Goal: Contribute content: Contribute content

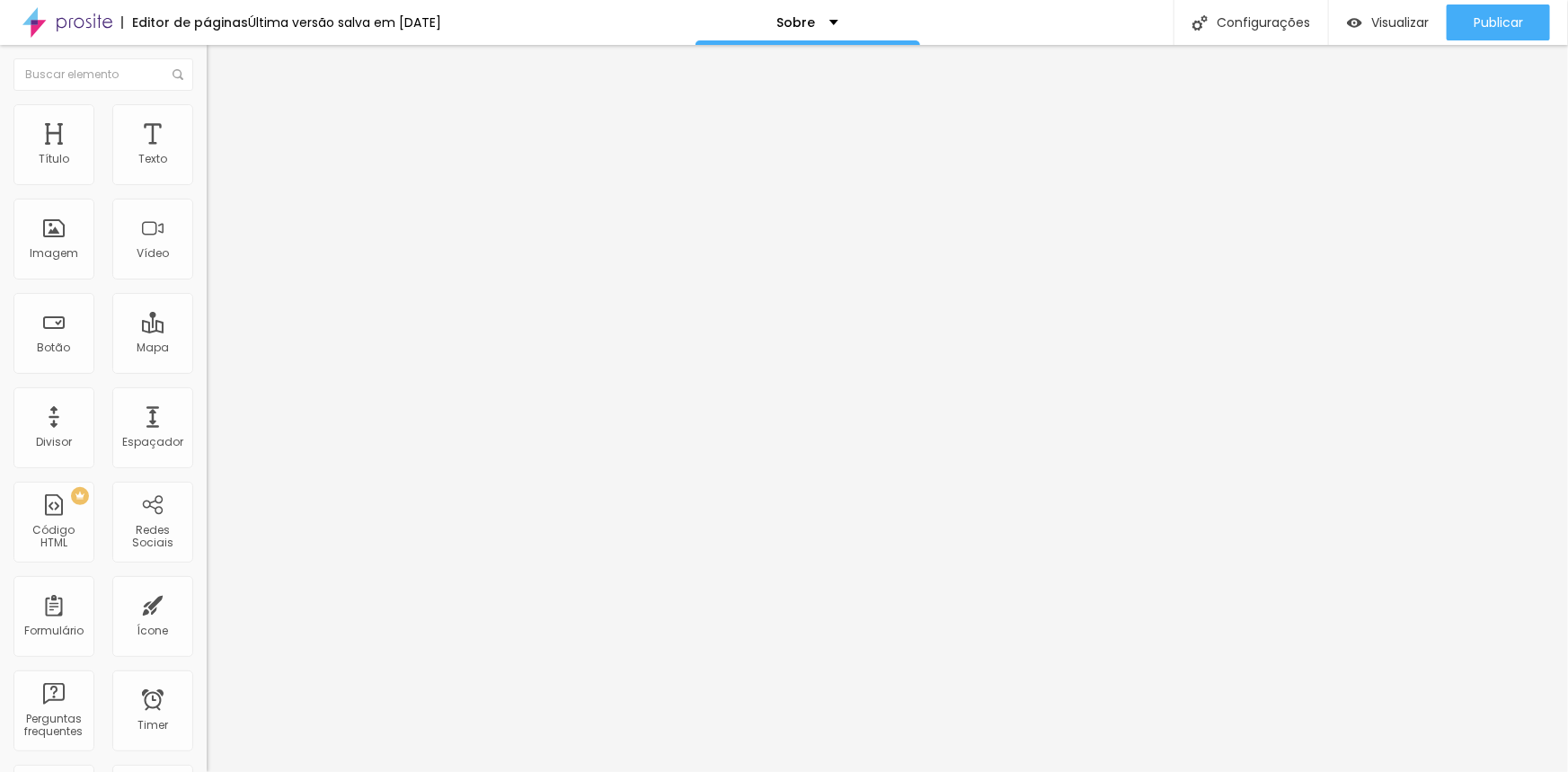
click at [207, 154] on span "Trocar imagem" at bounding box center [256, 147] width 98 height 16
click at [207, 282] on span "Original" at bounding box center [228, 273] width 43 height 16
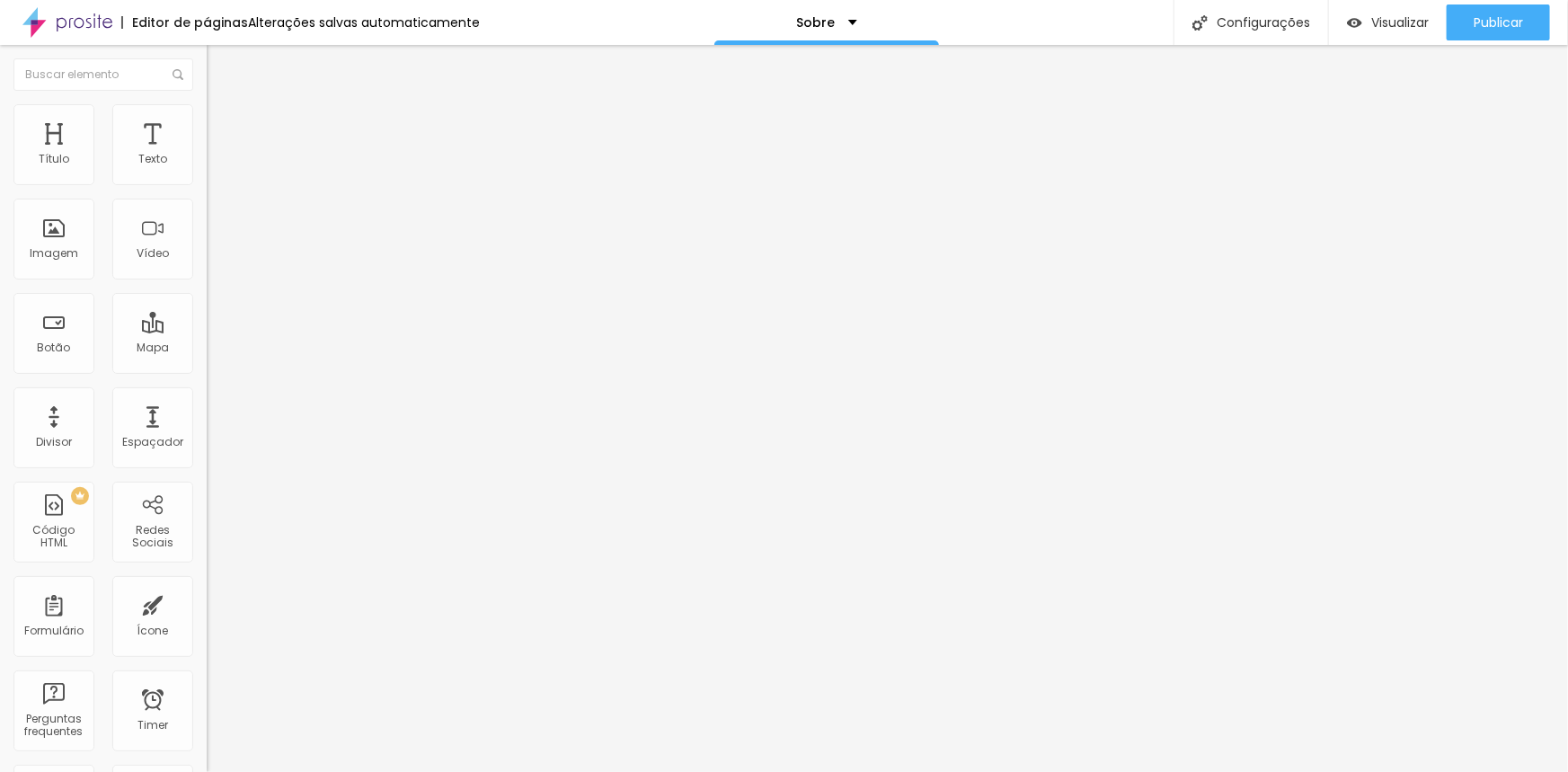
click at [207, 303] on span "Padrão" at bounding box center [227, 296] width 41 height 16
click at [207, 331] on span "Original" at bounding box center [228, 323] width 43 height 16
click at [207, 290] on div "Cinema 16:9" at bounding box center [310, 285] width 207 height 11
click at [207, 308] on div "Padrão 4:3" at bounding box center [310, 302] width 207 height 11
click at [207, 319] on div "Quadrado 1:1" at bounding box center [310, 313] width 207 height 11
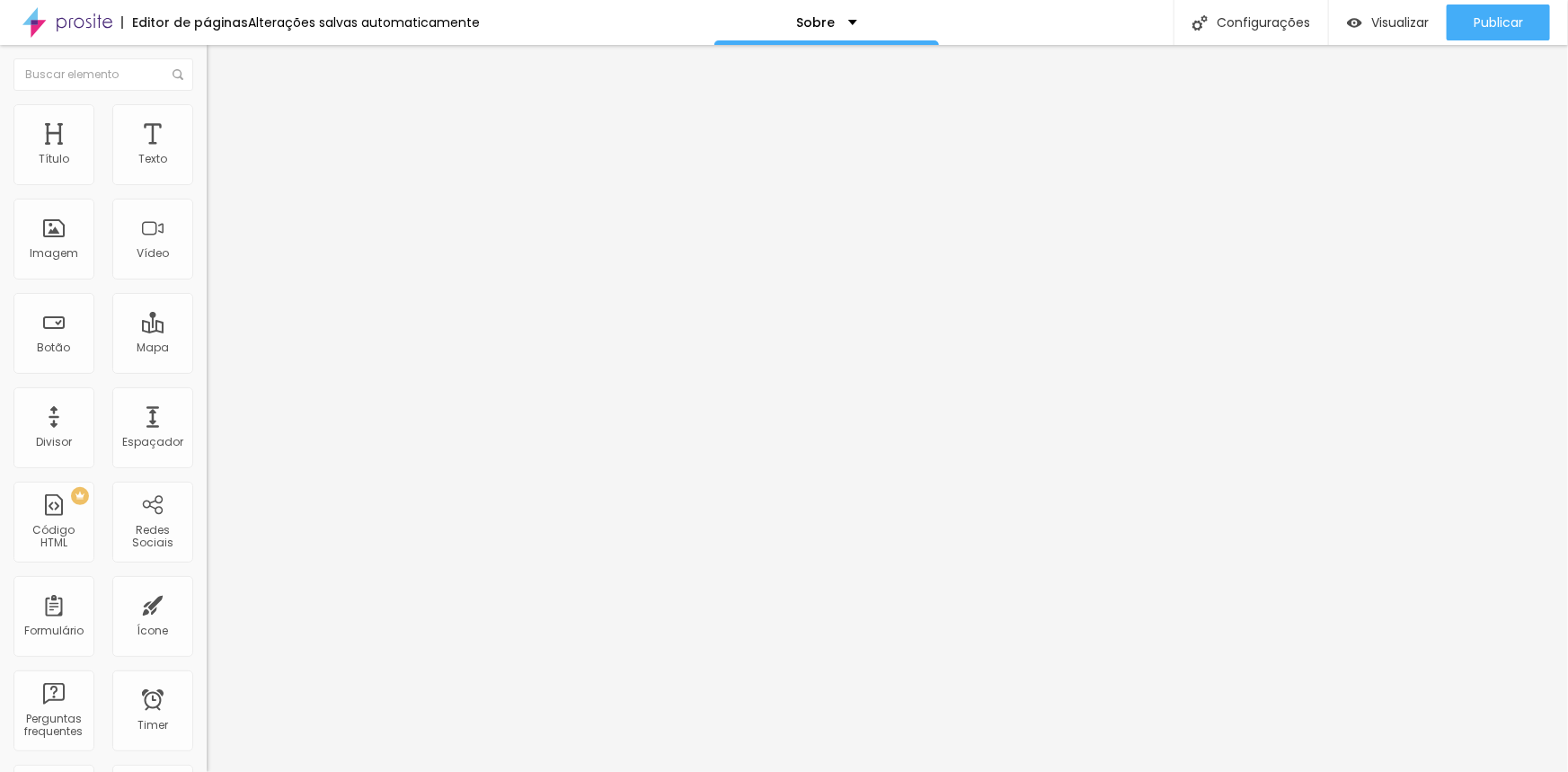
click at [207, 329] on div "Original" at bounding box center [310, 324] width 207 height 11
click at [222, 127] on span "Avançado" at bounding box center [252, 134] width 59 height 16
type input "3"
type input "8"
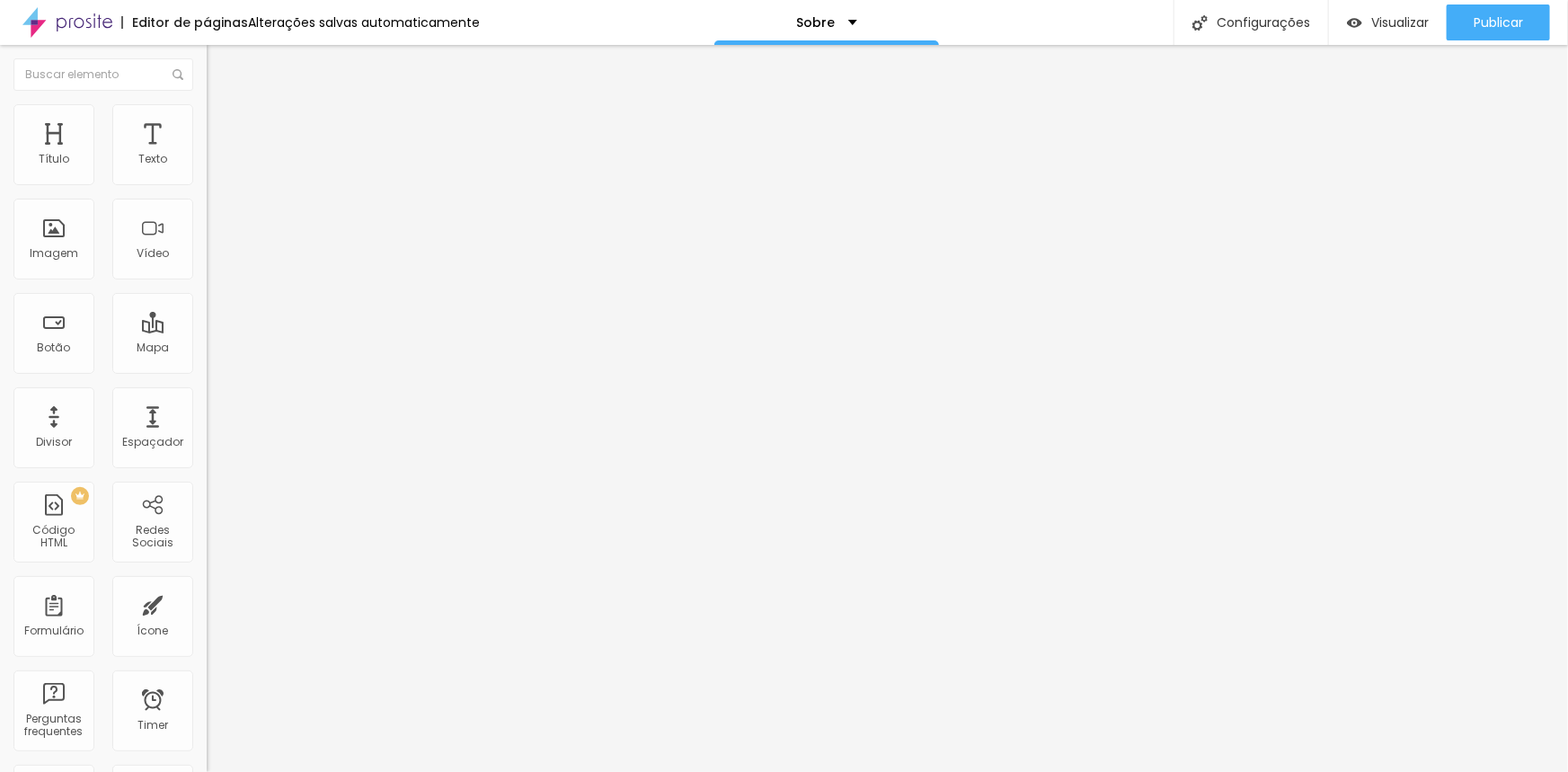
type input "8"
type input "13"
type input "17"
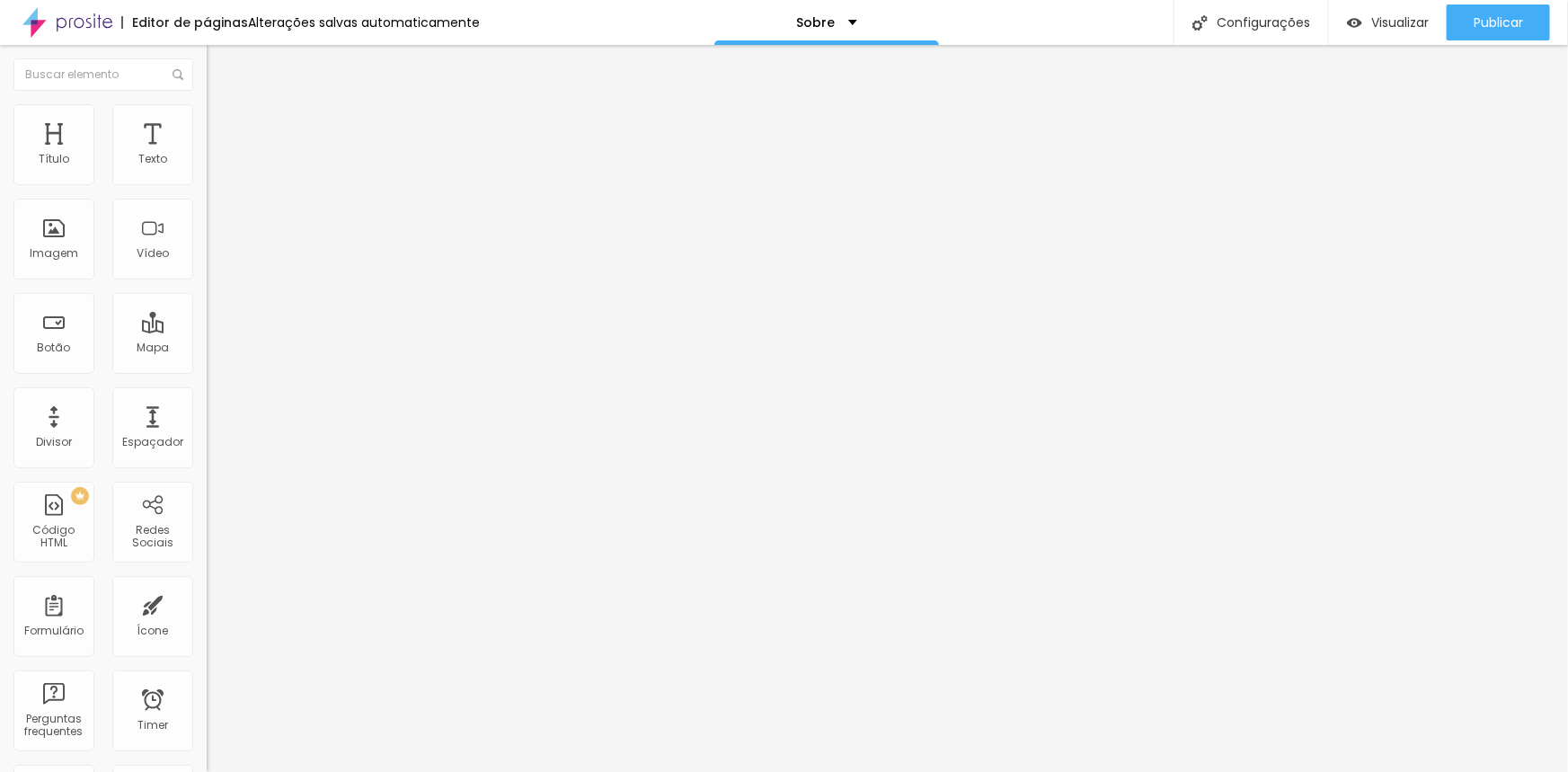
type input "21"
type input "23"
type input "25"
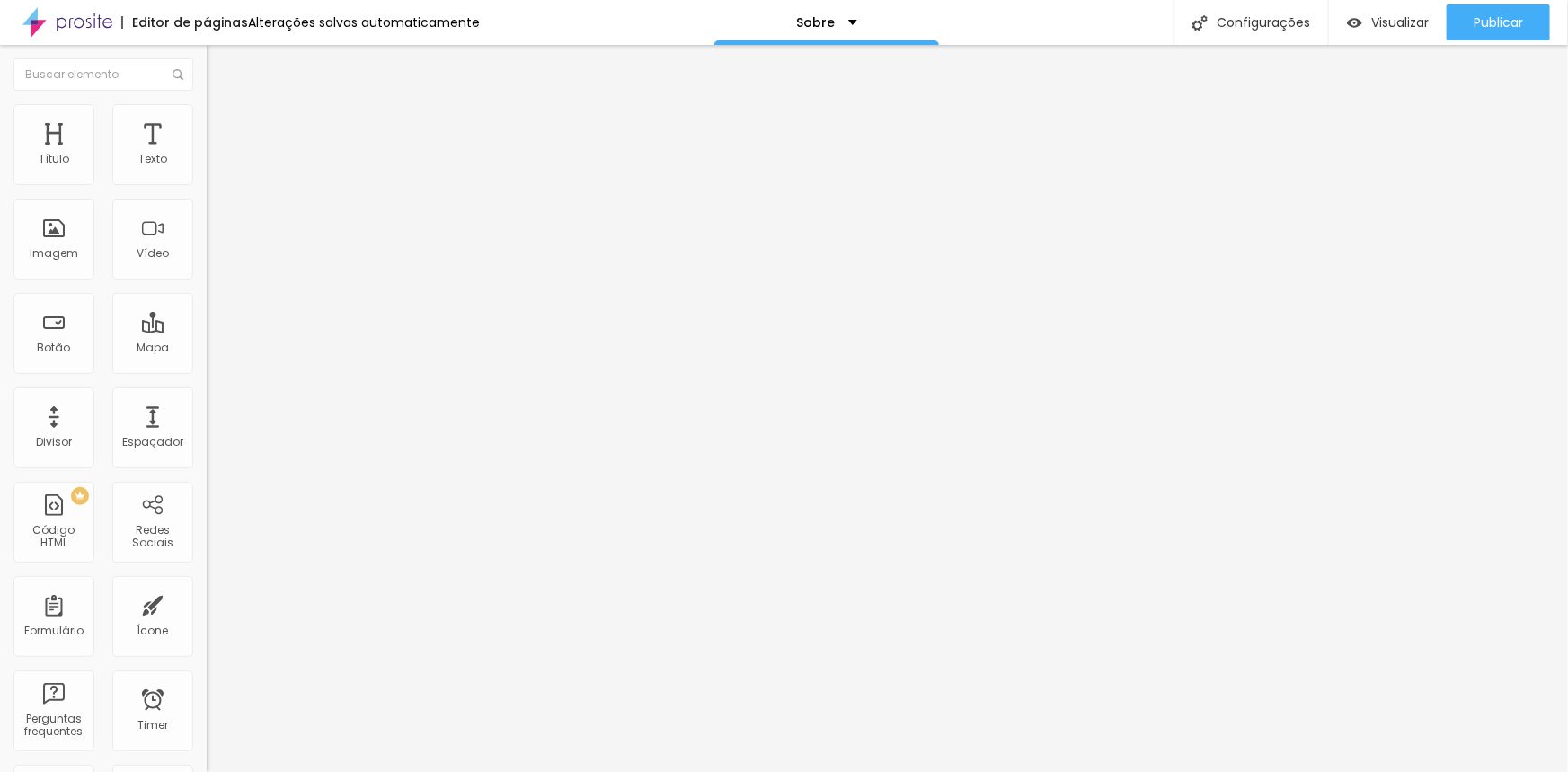
type input "25"
type input "26"
type input "28"
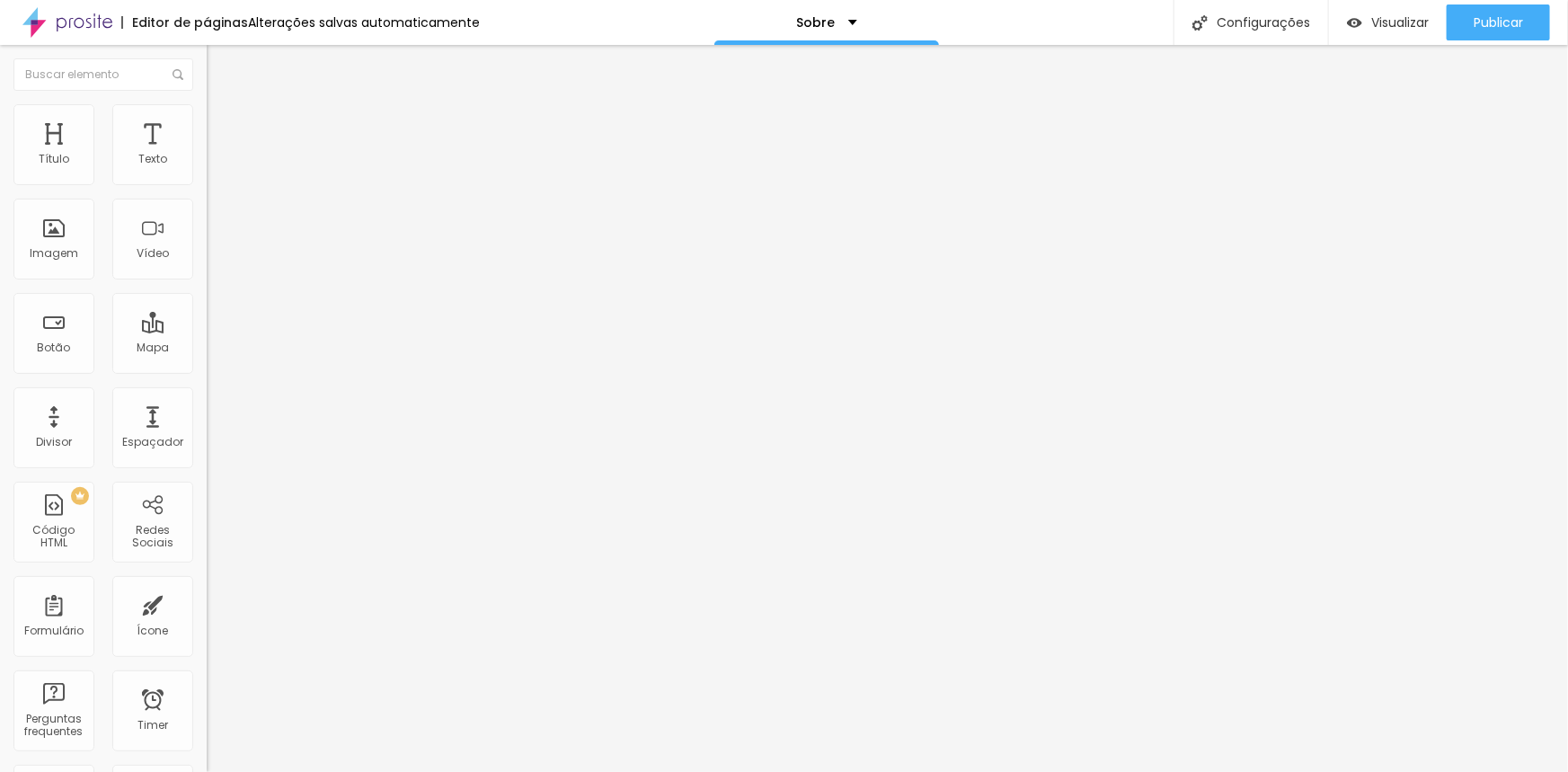
type input "30"
type input "32"
type input "34"
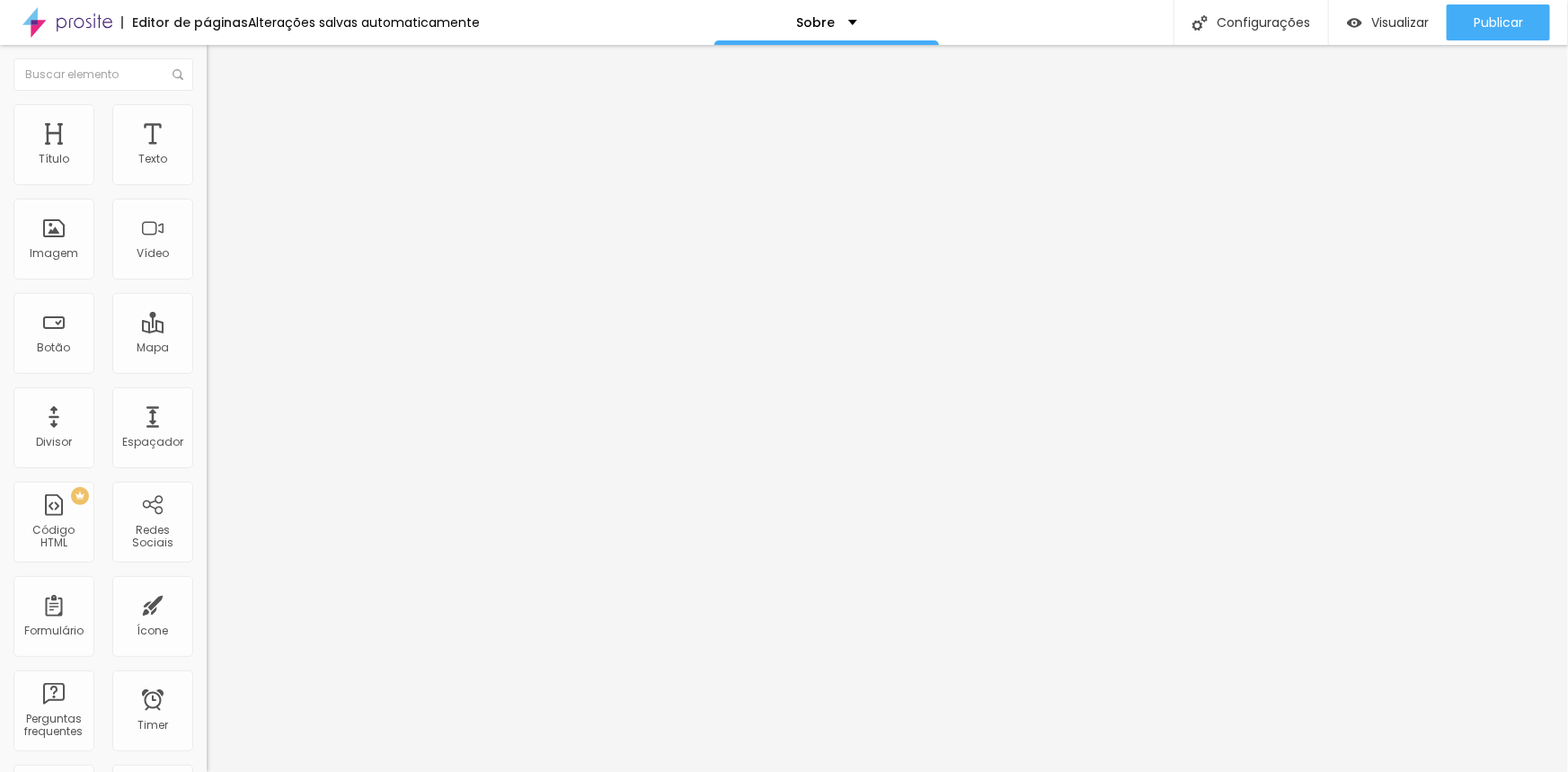
type input "34"
type input "36"
type input "37"
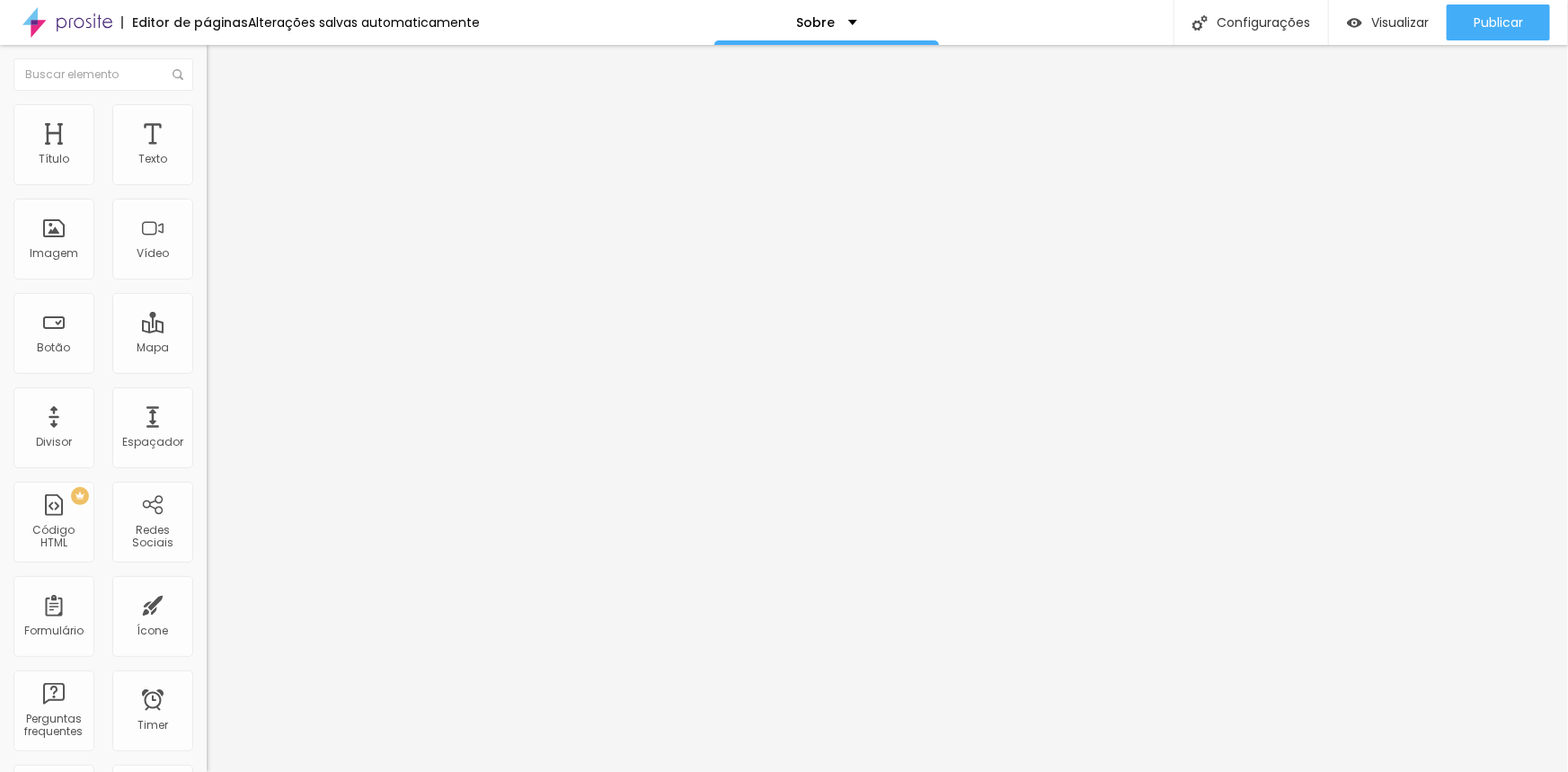
type input "38"
type input "33"
type input "31"
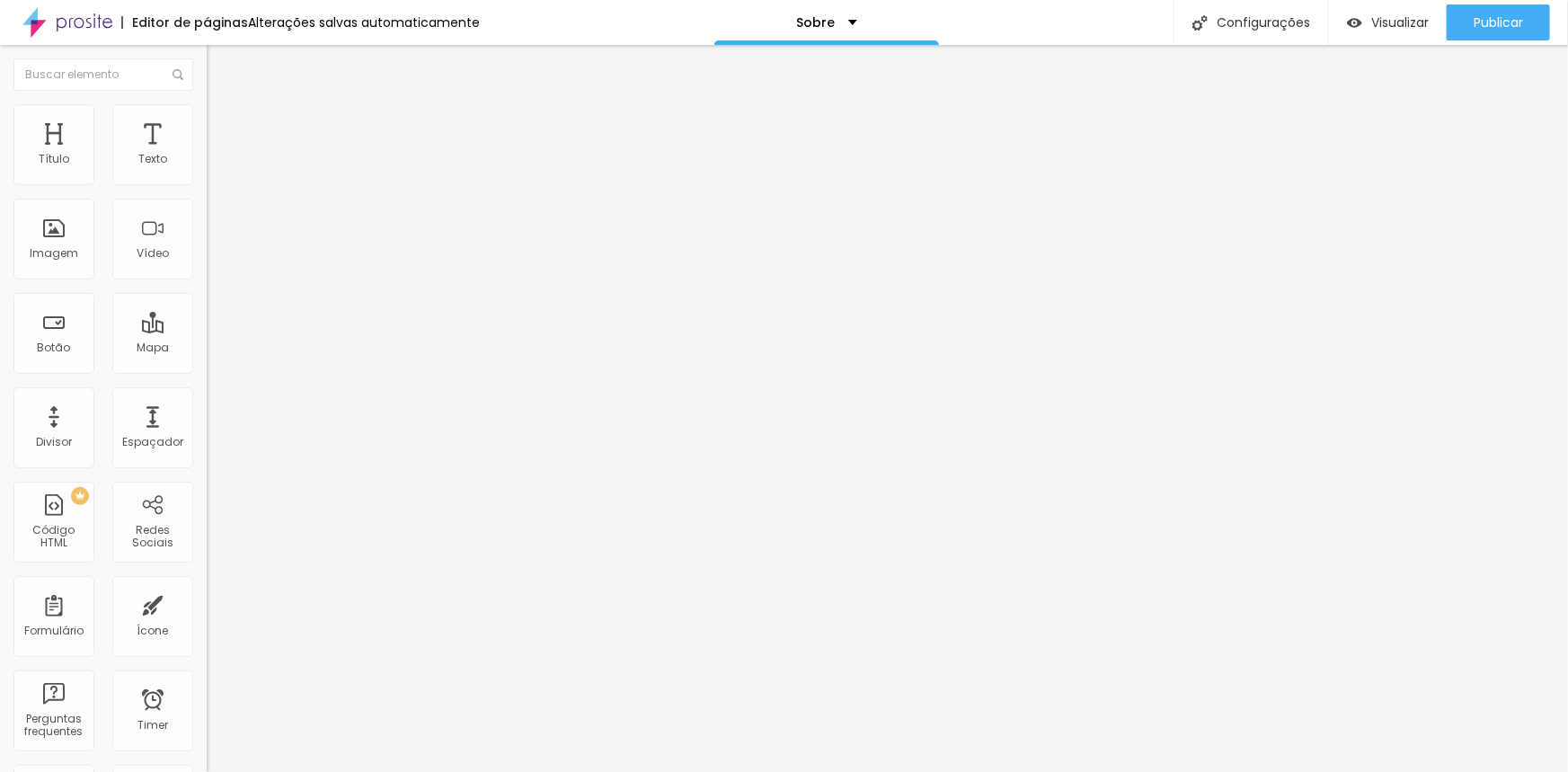
type input "31"
type input "29"
type input "26"
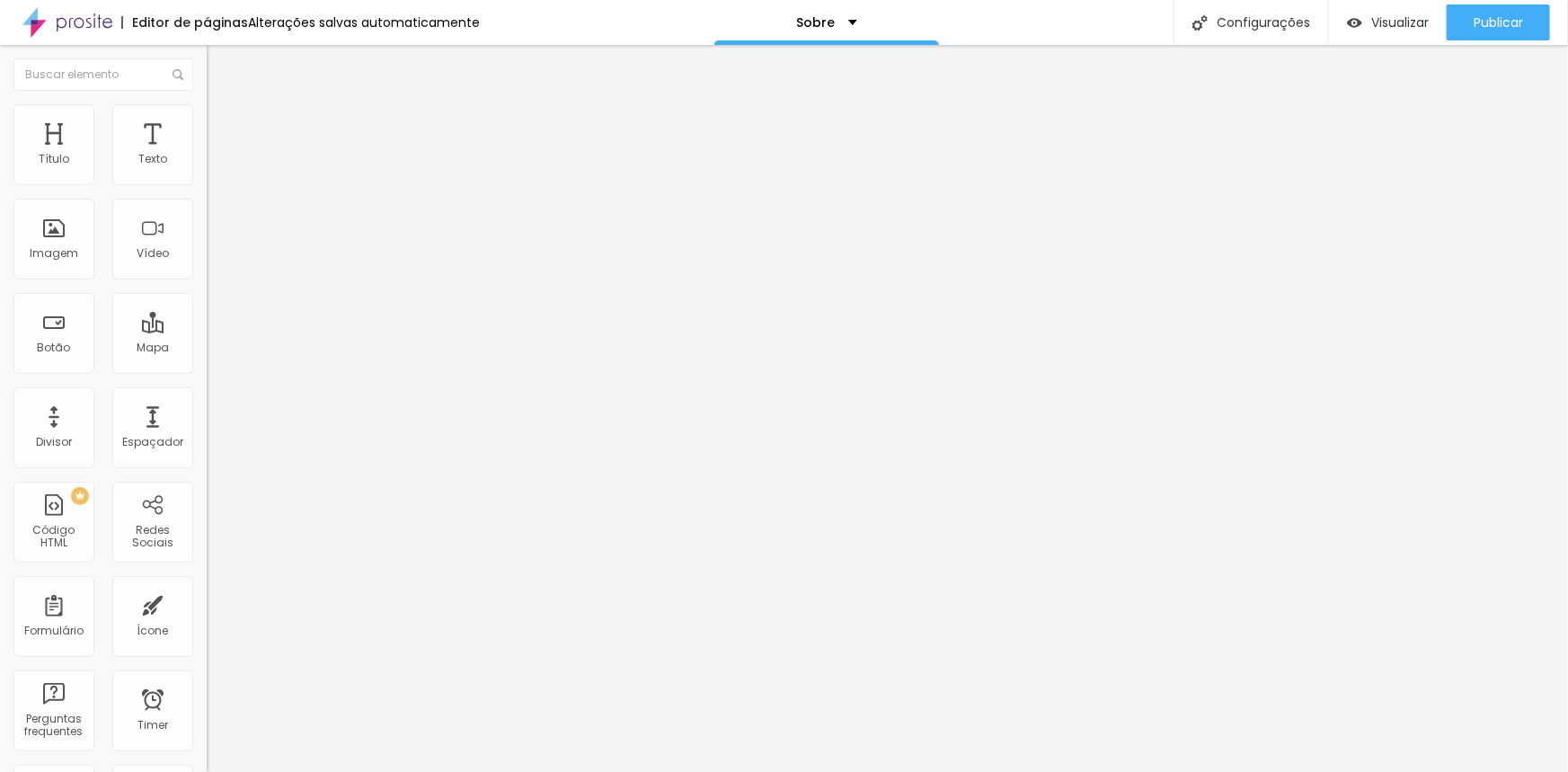
type input "23"
type input "20"
type input "16"
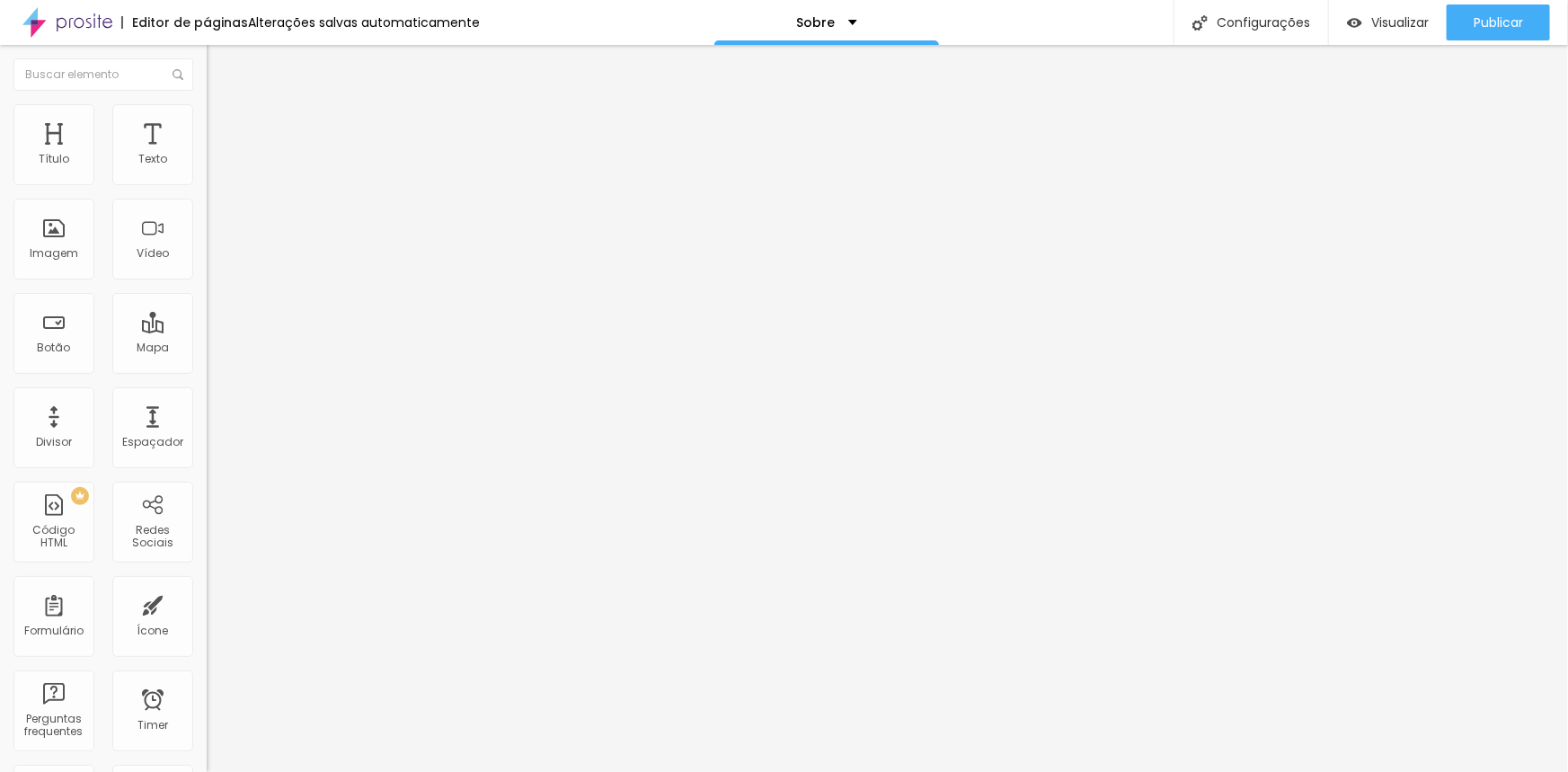
type input "16"
type input "13"
type input "10"
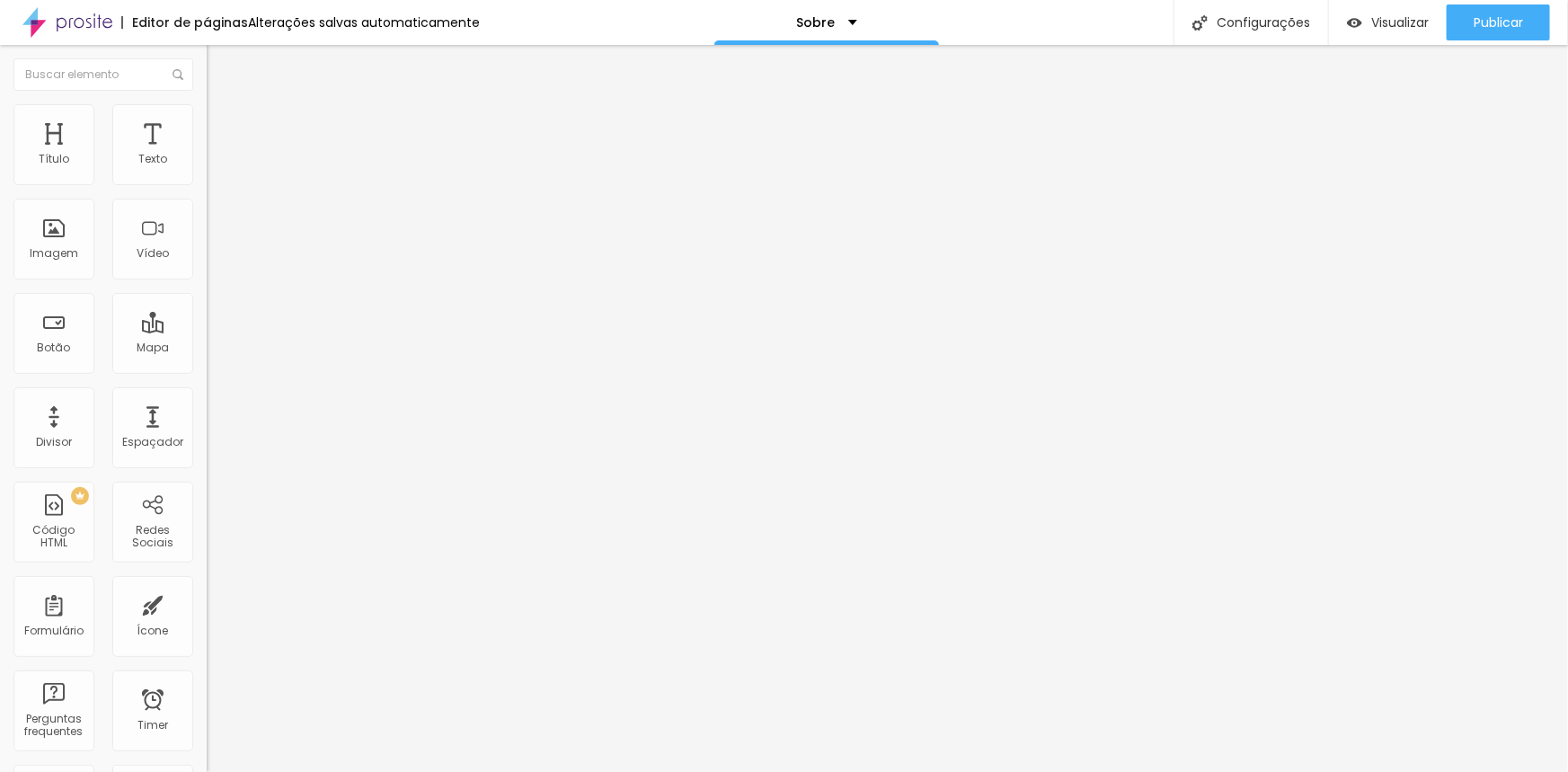
type input "5"
type input "1"
type input "0"
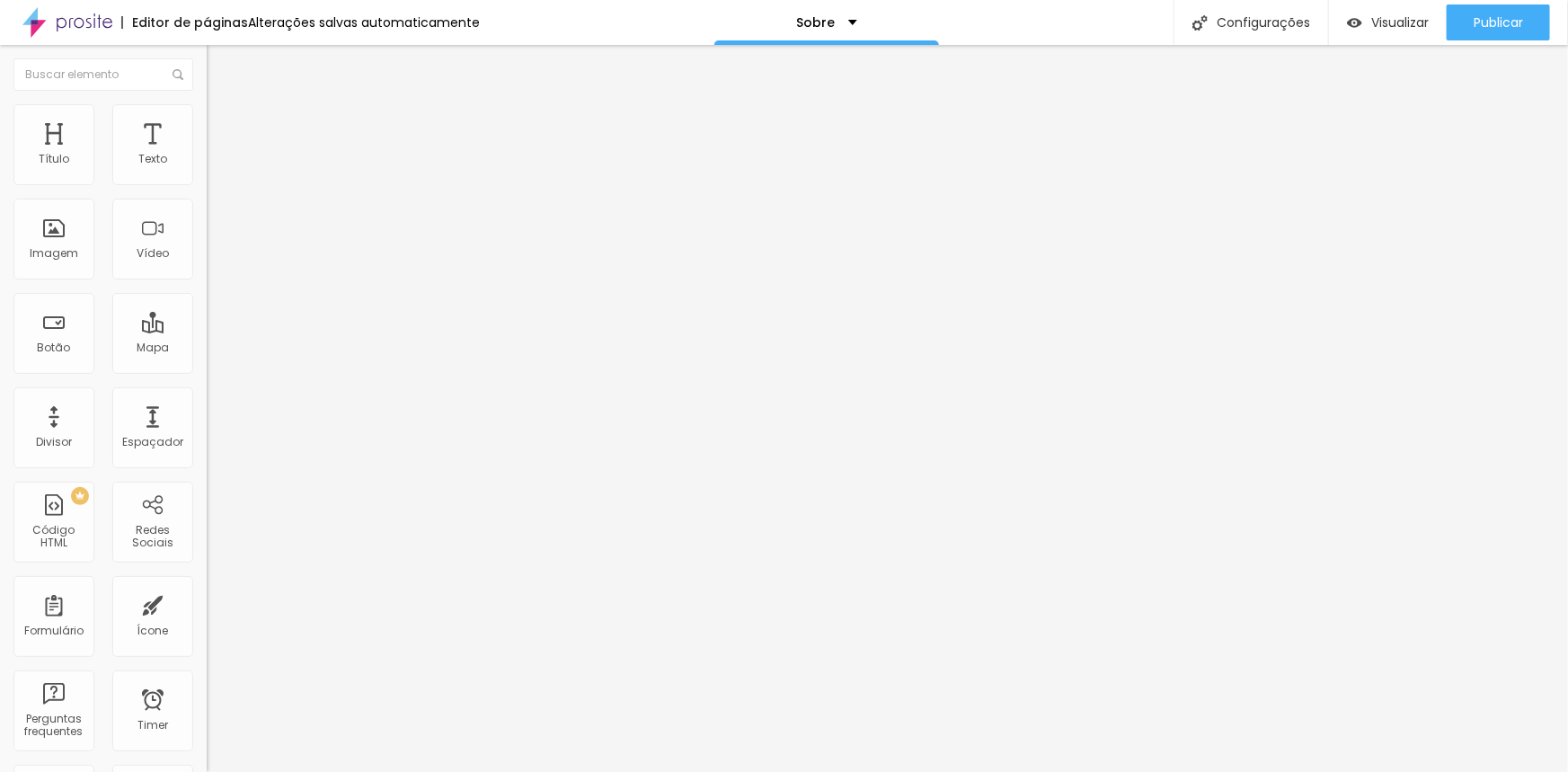
type input "0"
drag, startPoint x: 42, startPoint y: 210, endPoint x: -8, endPoint y: 212, distance: 50.0
click at [207, 603] on input "range" at bounding box center [265, 610] width 116 height 15
click at [222, 123] on span "Estilo" at bounding box center [236, 116] width 28 height 16
type input "95"
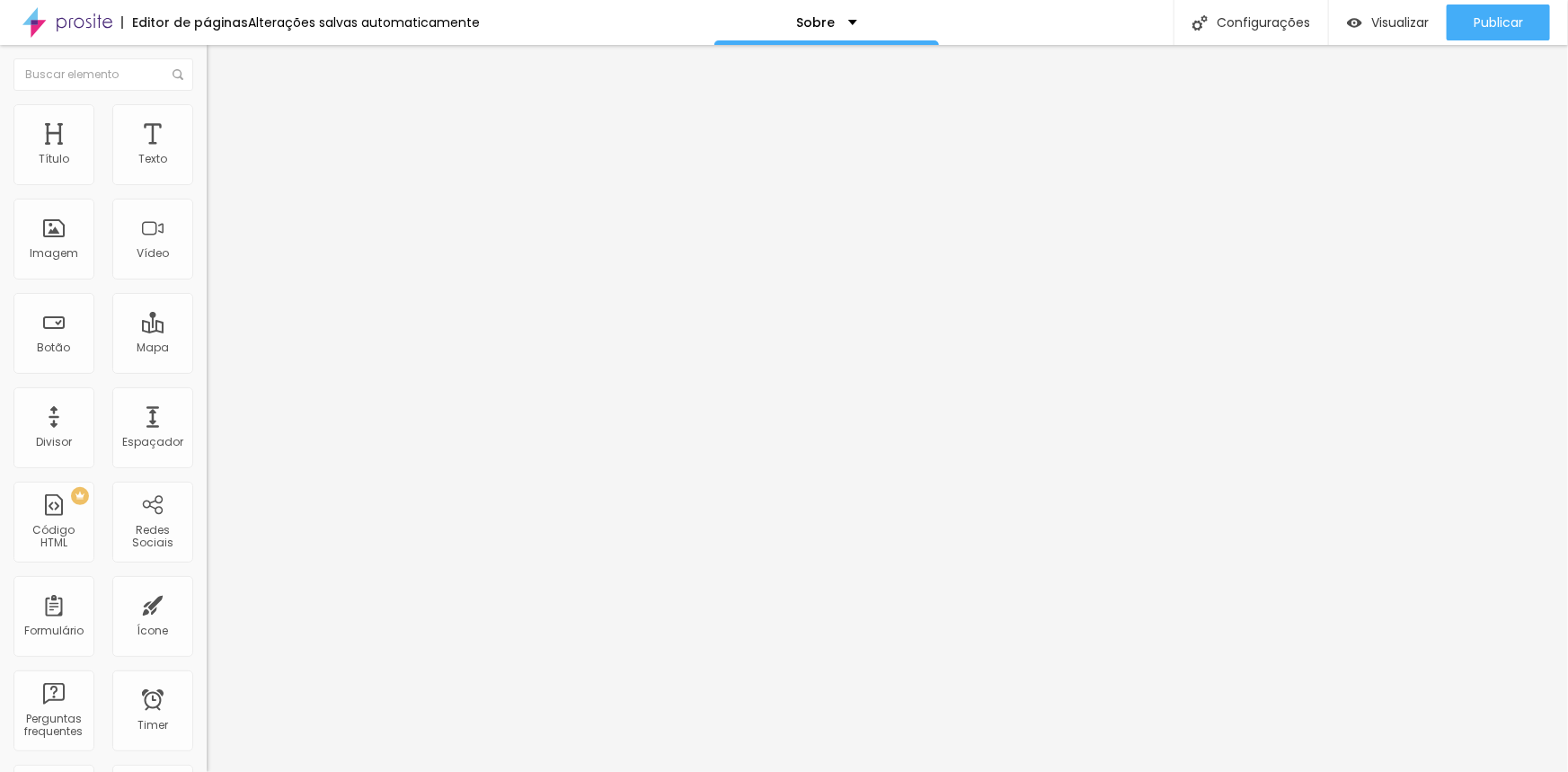
type input "95"
type input "90"
type input "95"
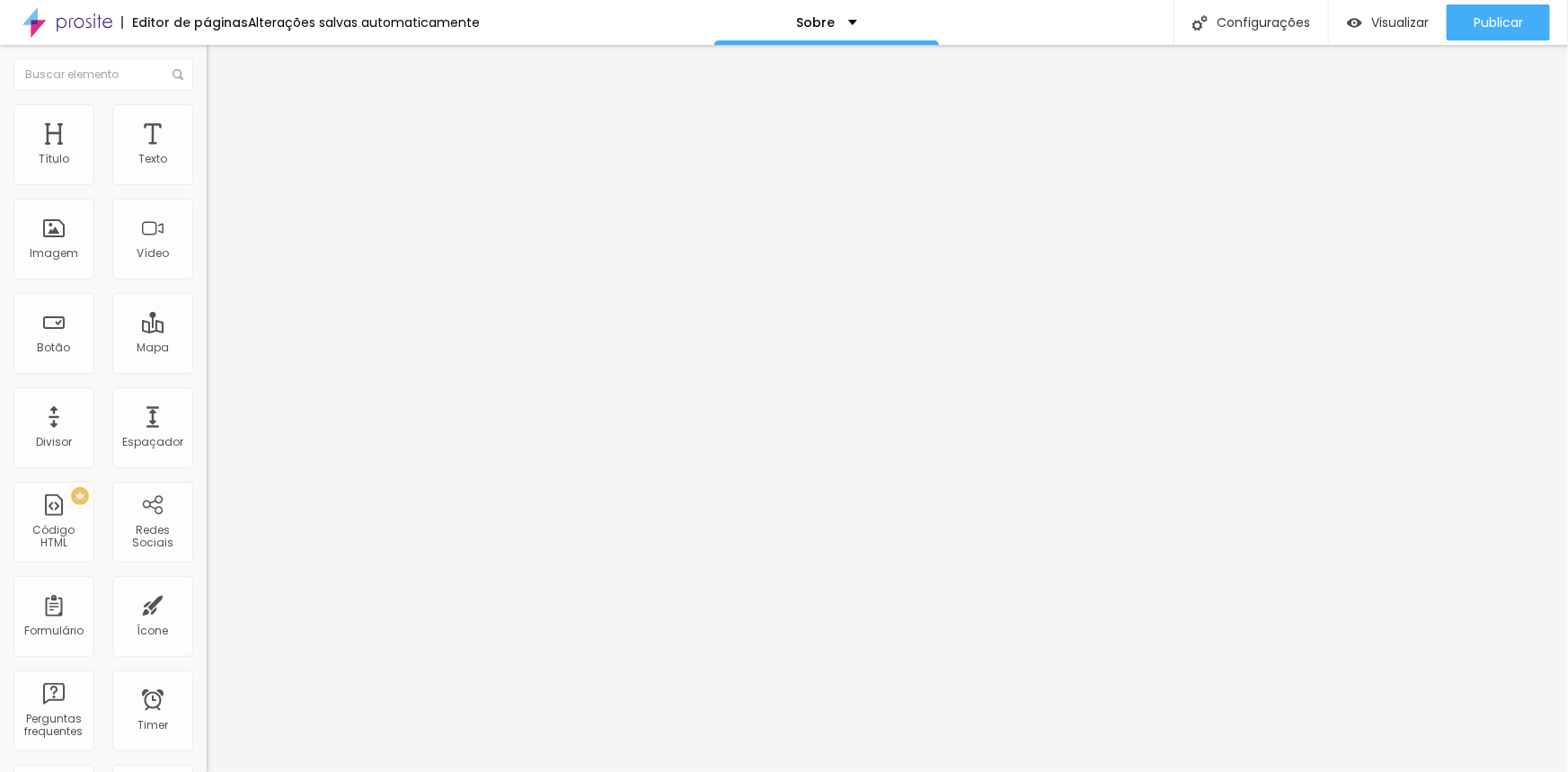
type input "100"
click at [207, 185] on input "range" at bounding box center [265, 177] width 116 height 15
type input "2"
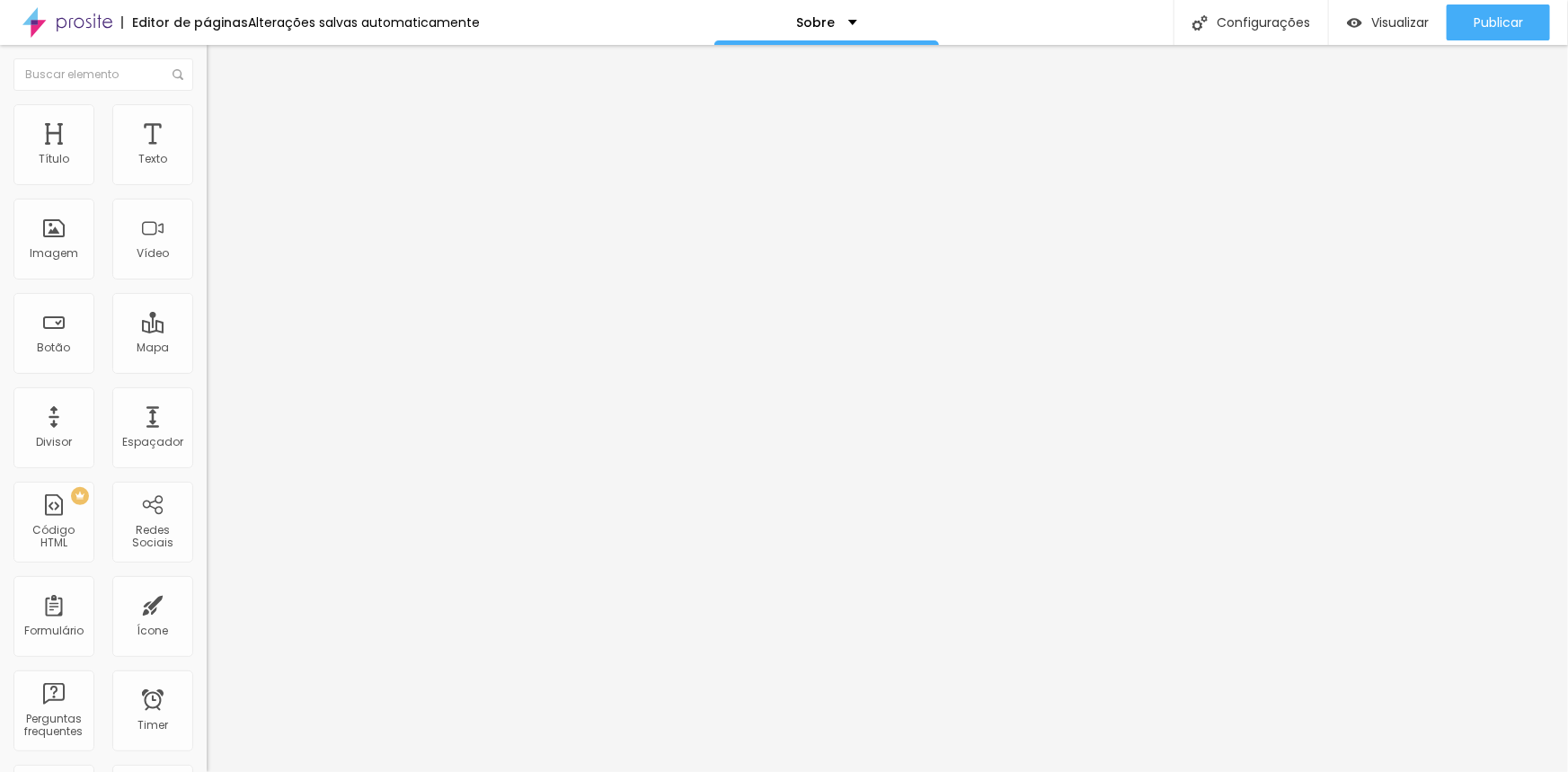
type input "6"
type input "9"
type input "11"
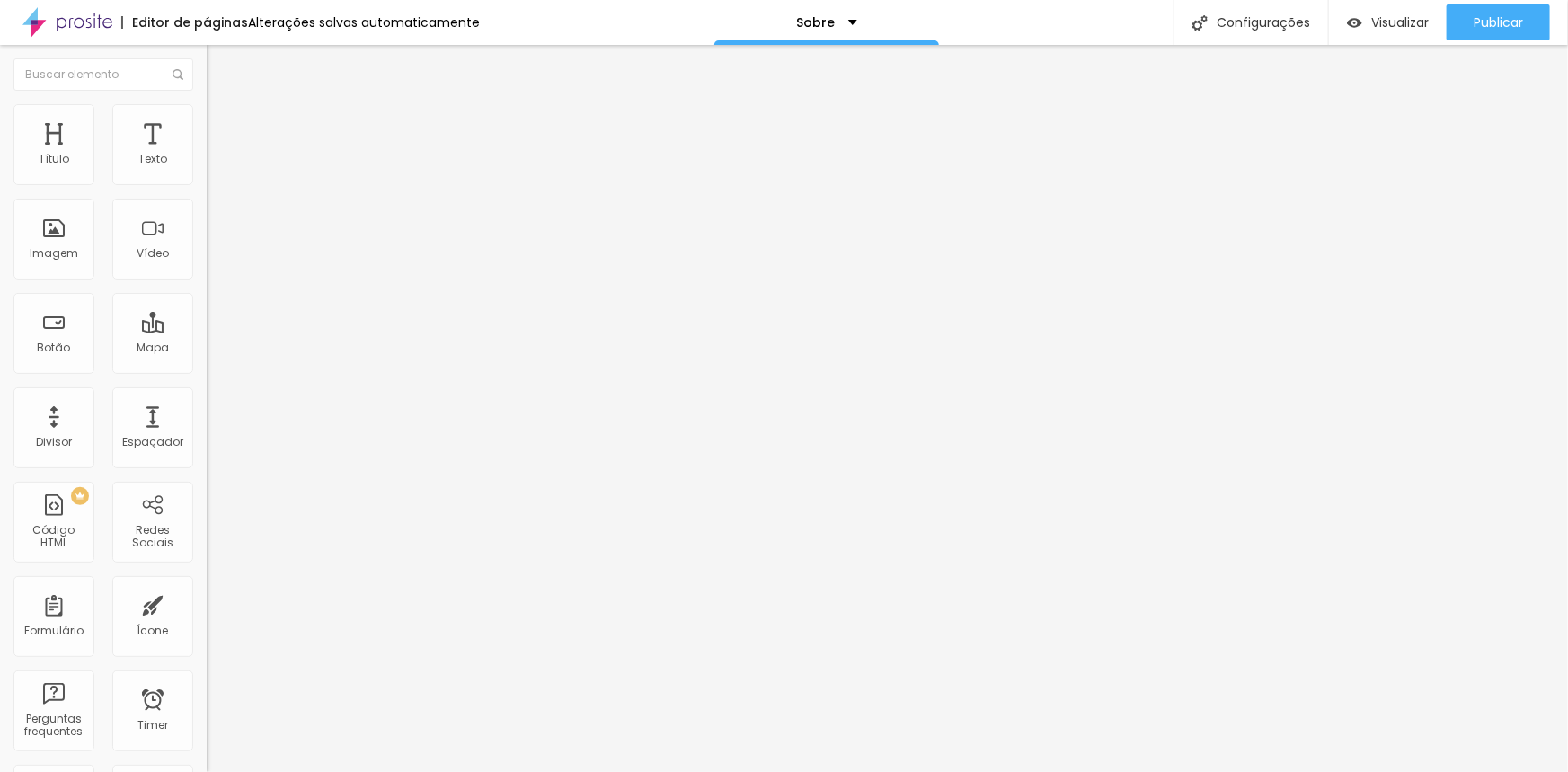
type input "11"
type input "14"
type input "17"
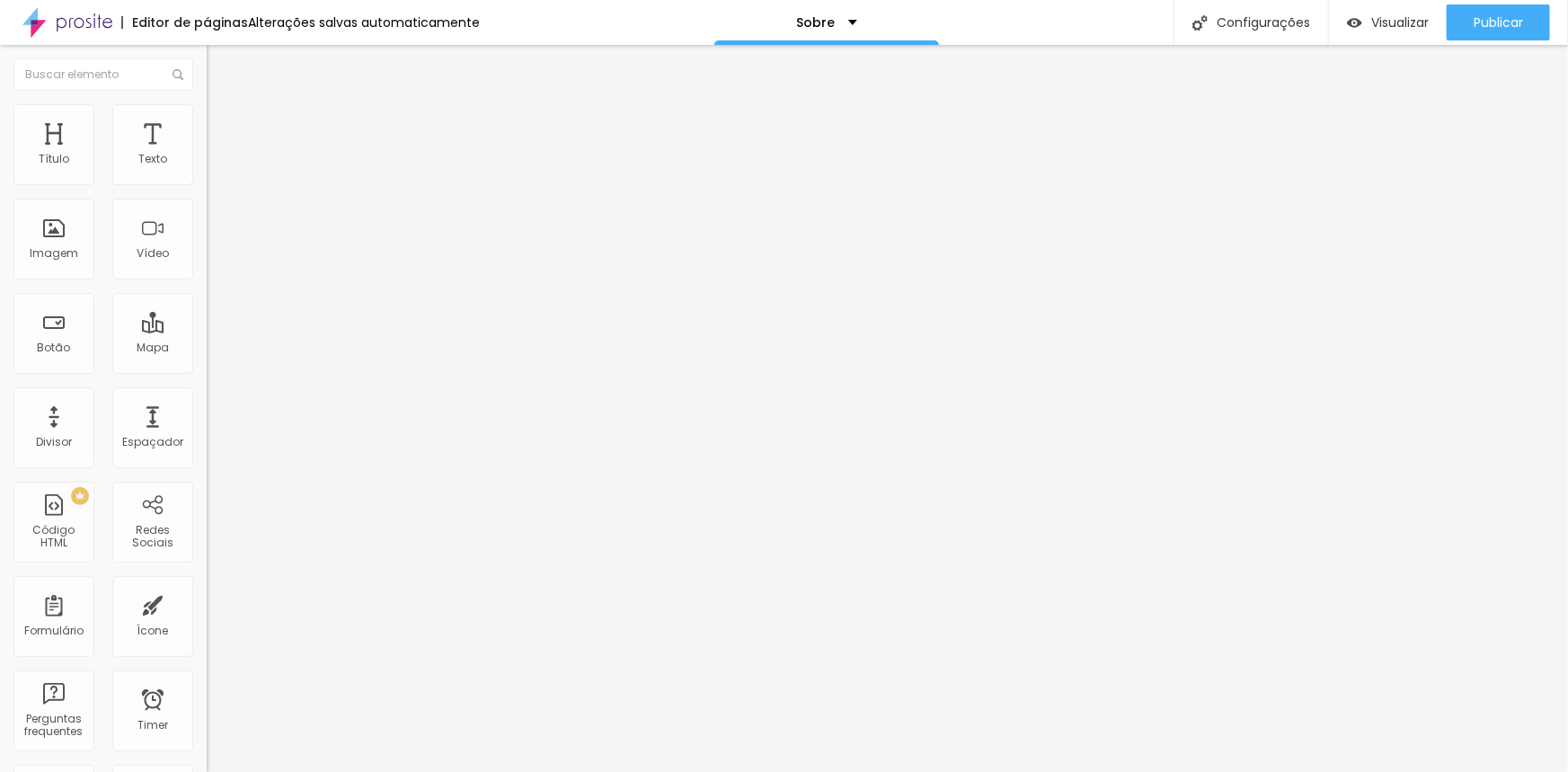
type input "20"
type input "24"
type input "27"
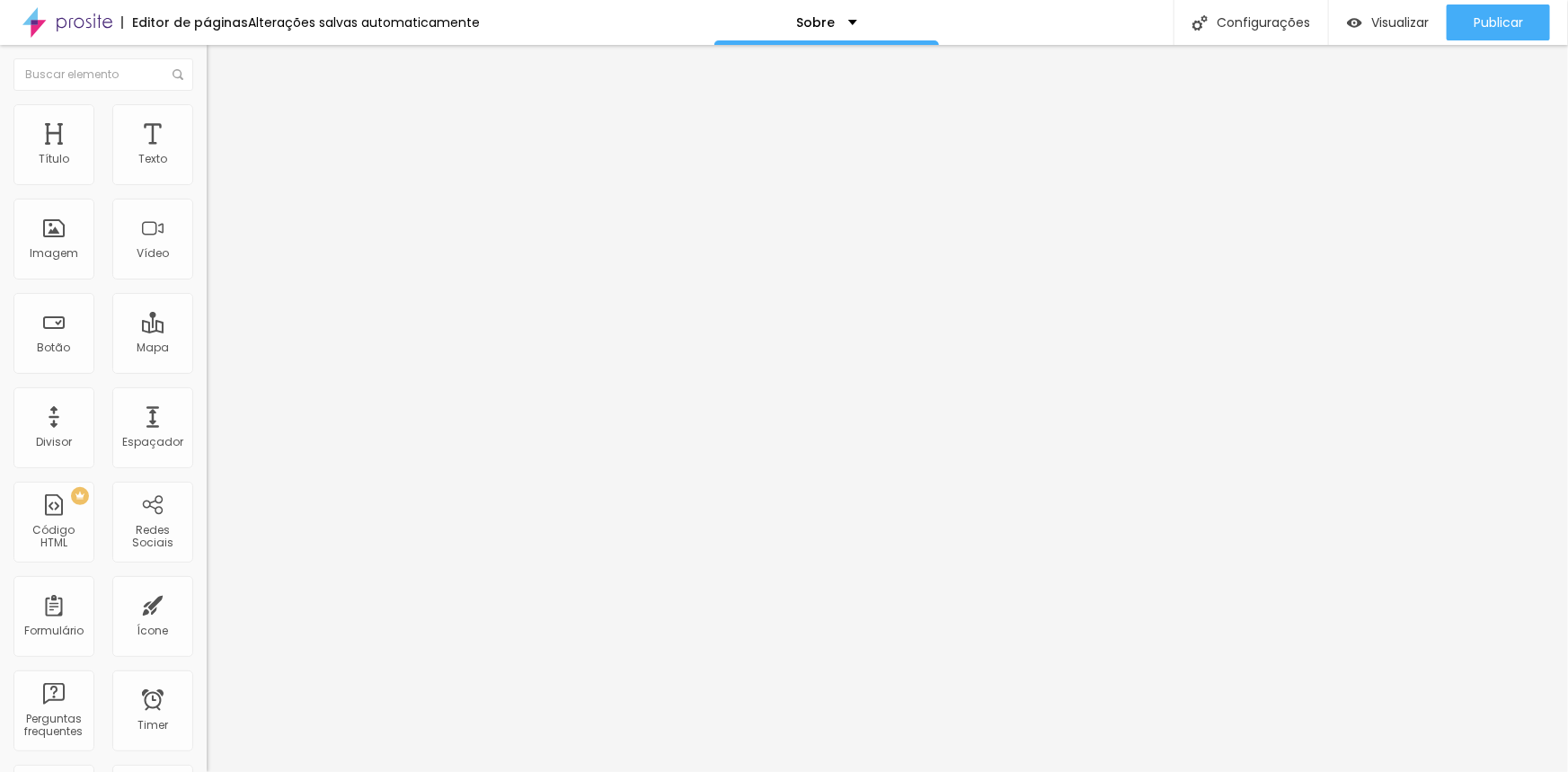
type input "27"
type input "32"
type input "38"
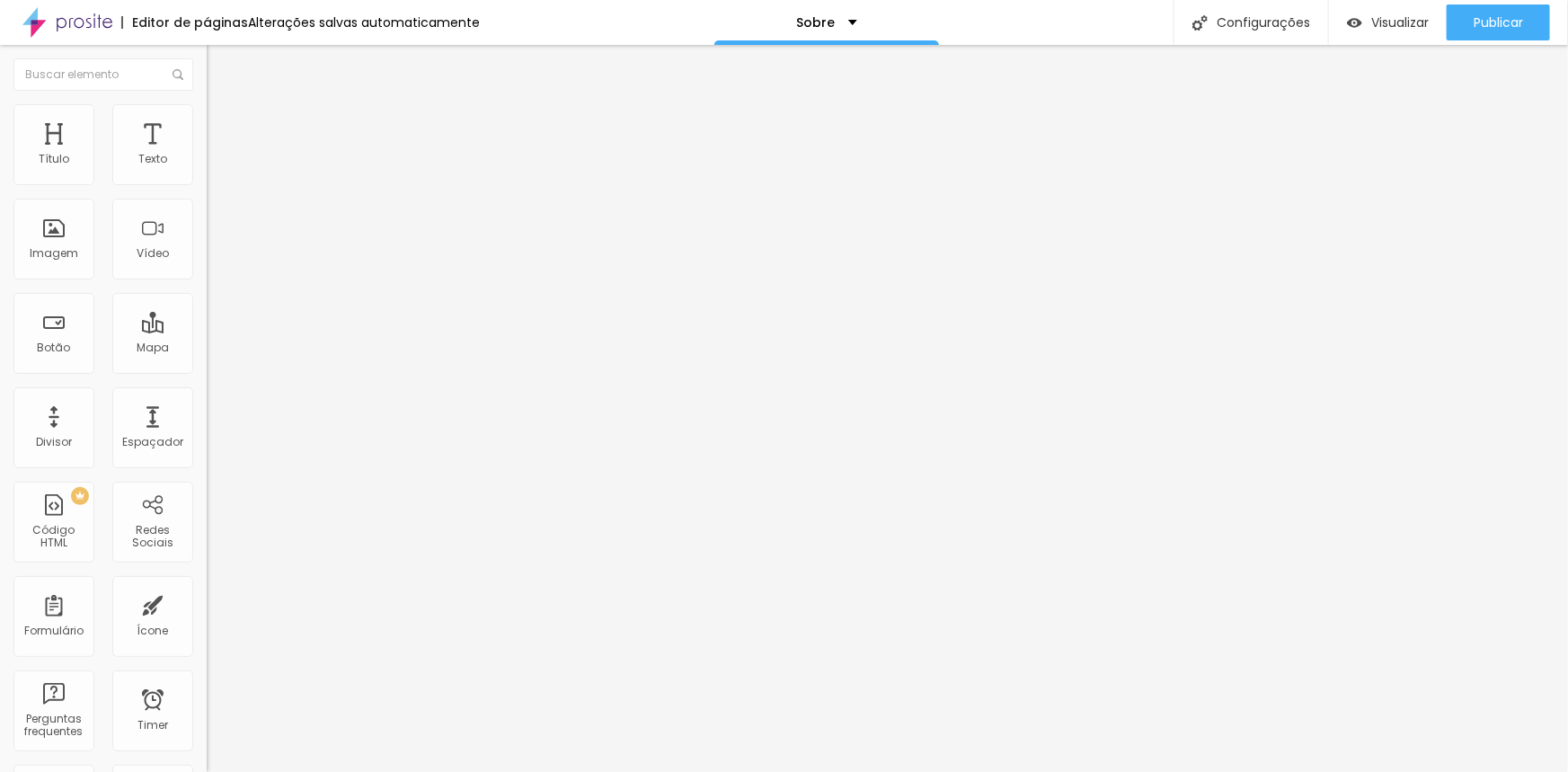
type input "45"
type input "48"
type input "53"
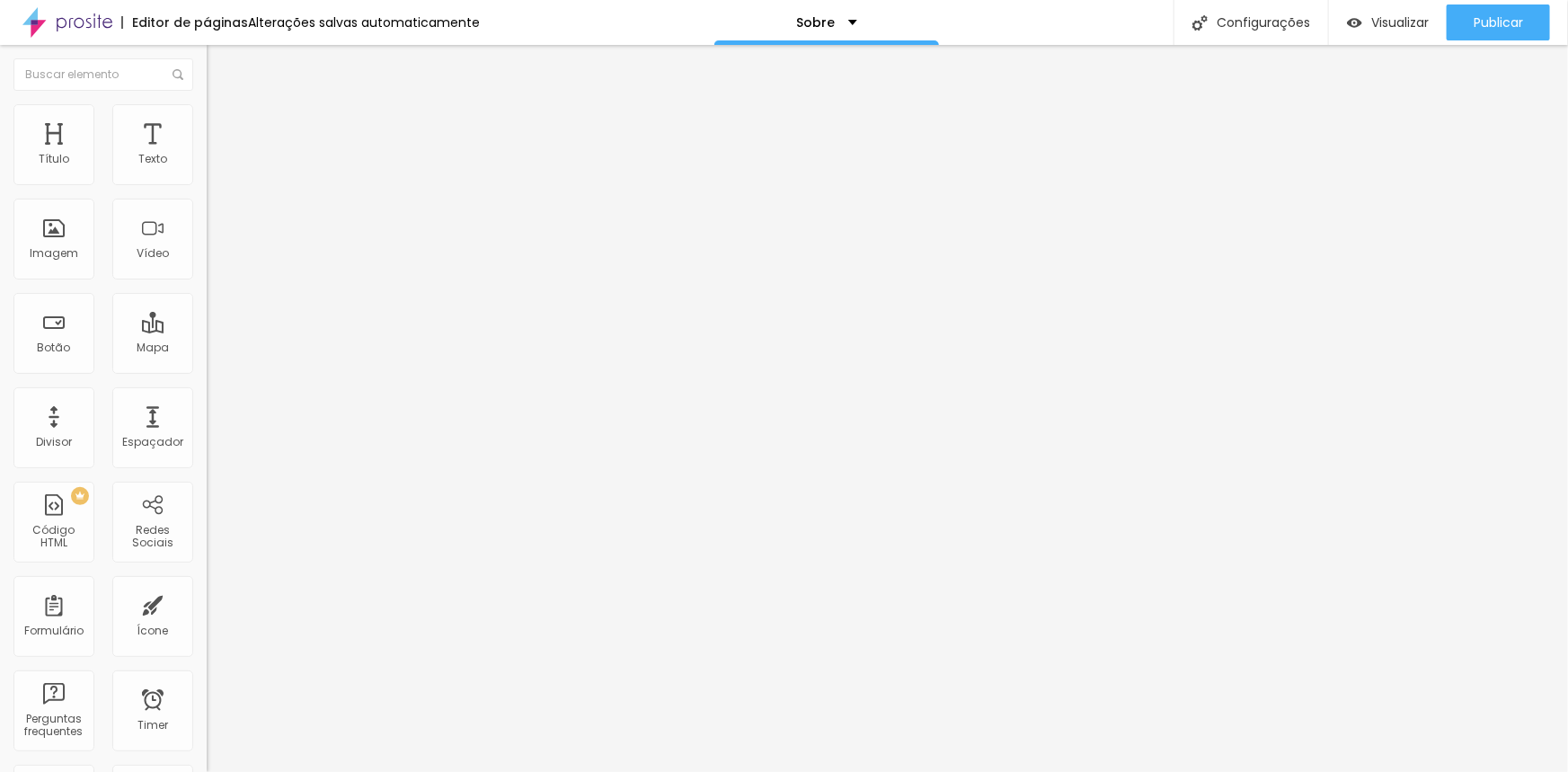
type input "53"
type input "56"
type input "59"
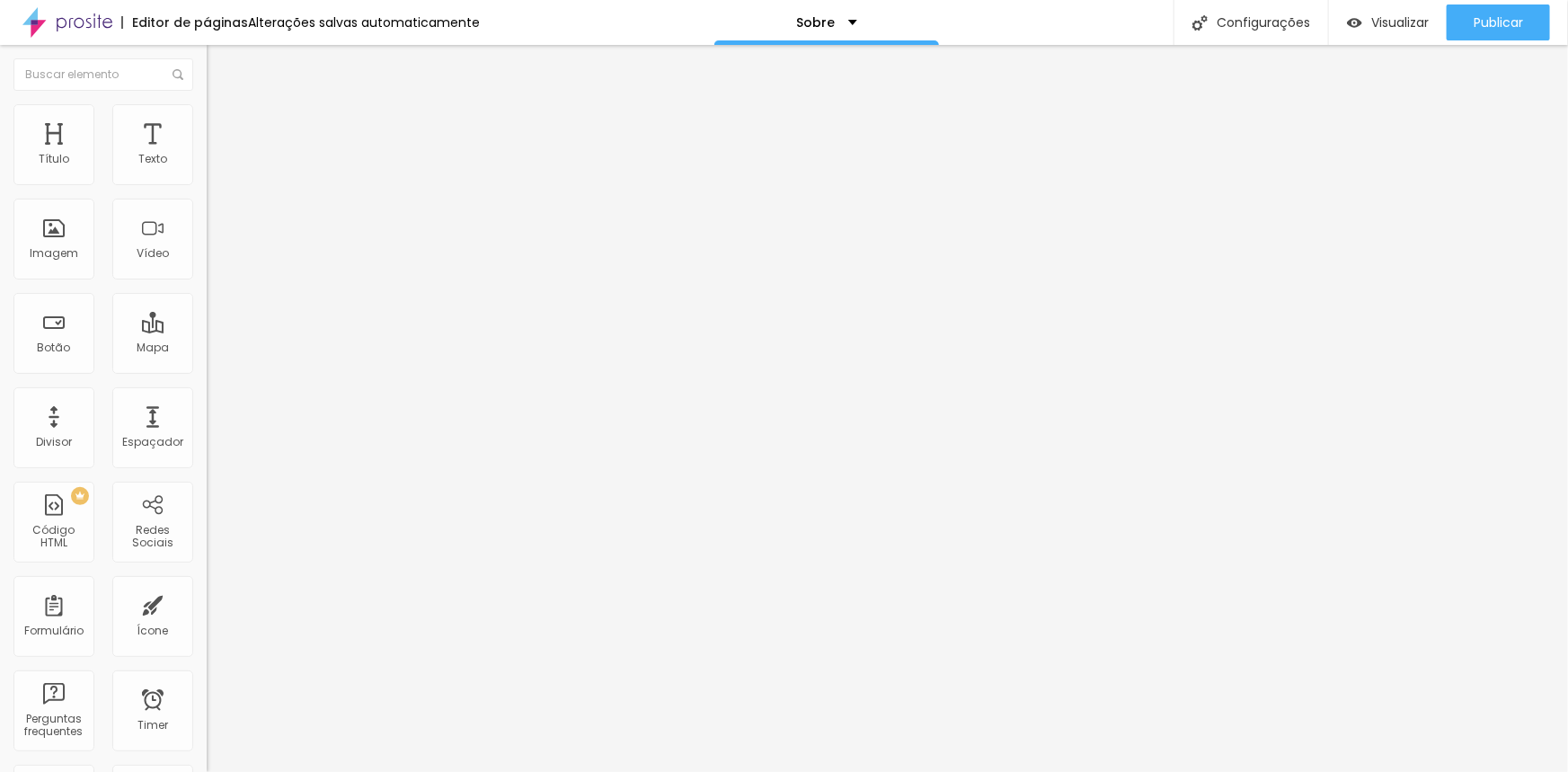
type input "62"
type input "63"
type input "66"
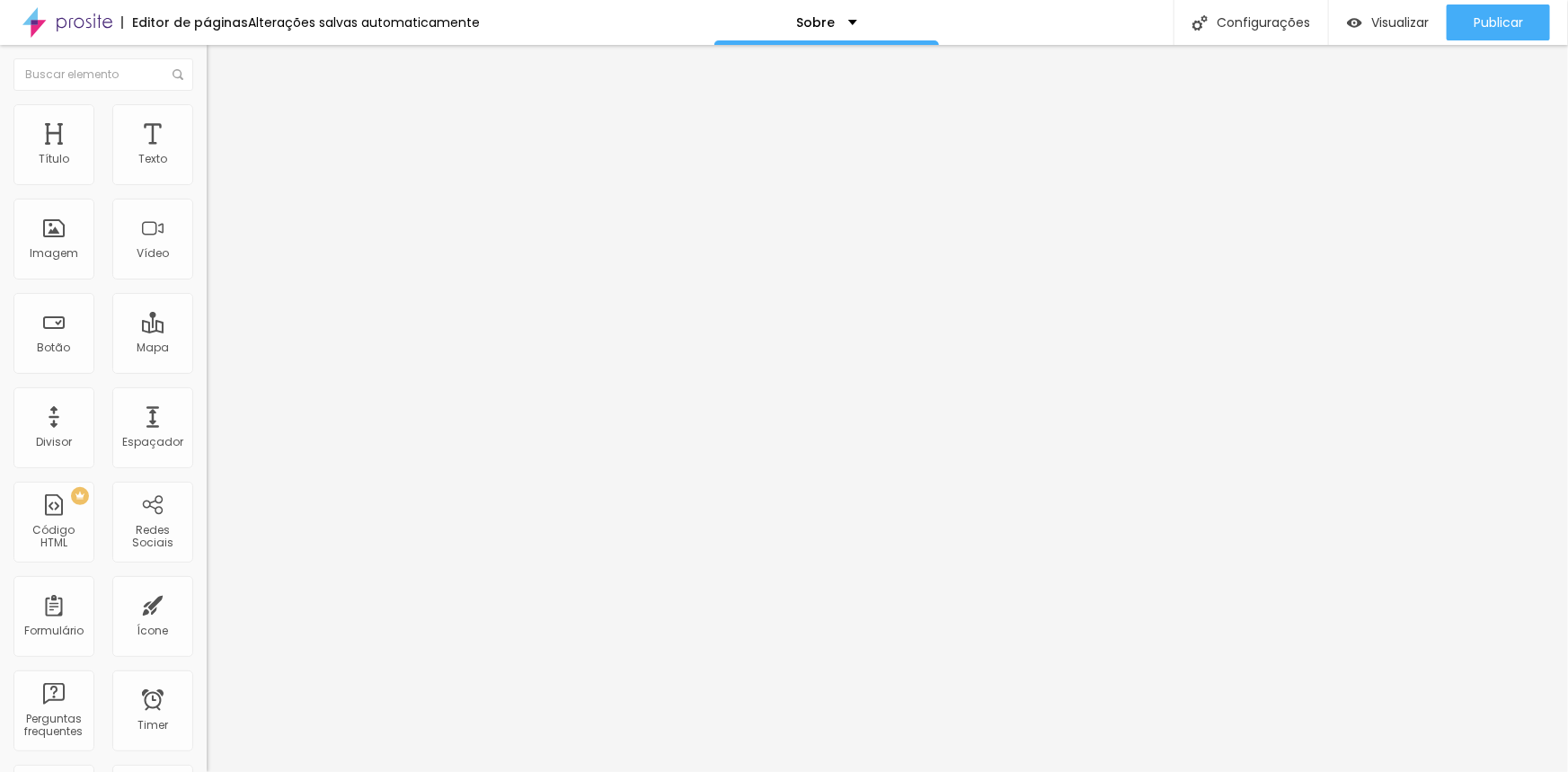
type input "66"
type input "72"
type input "75"
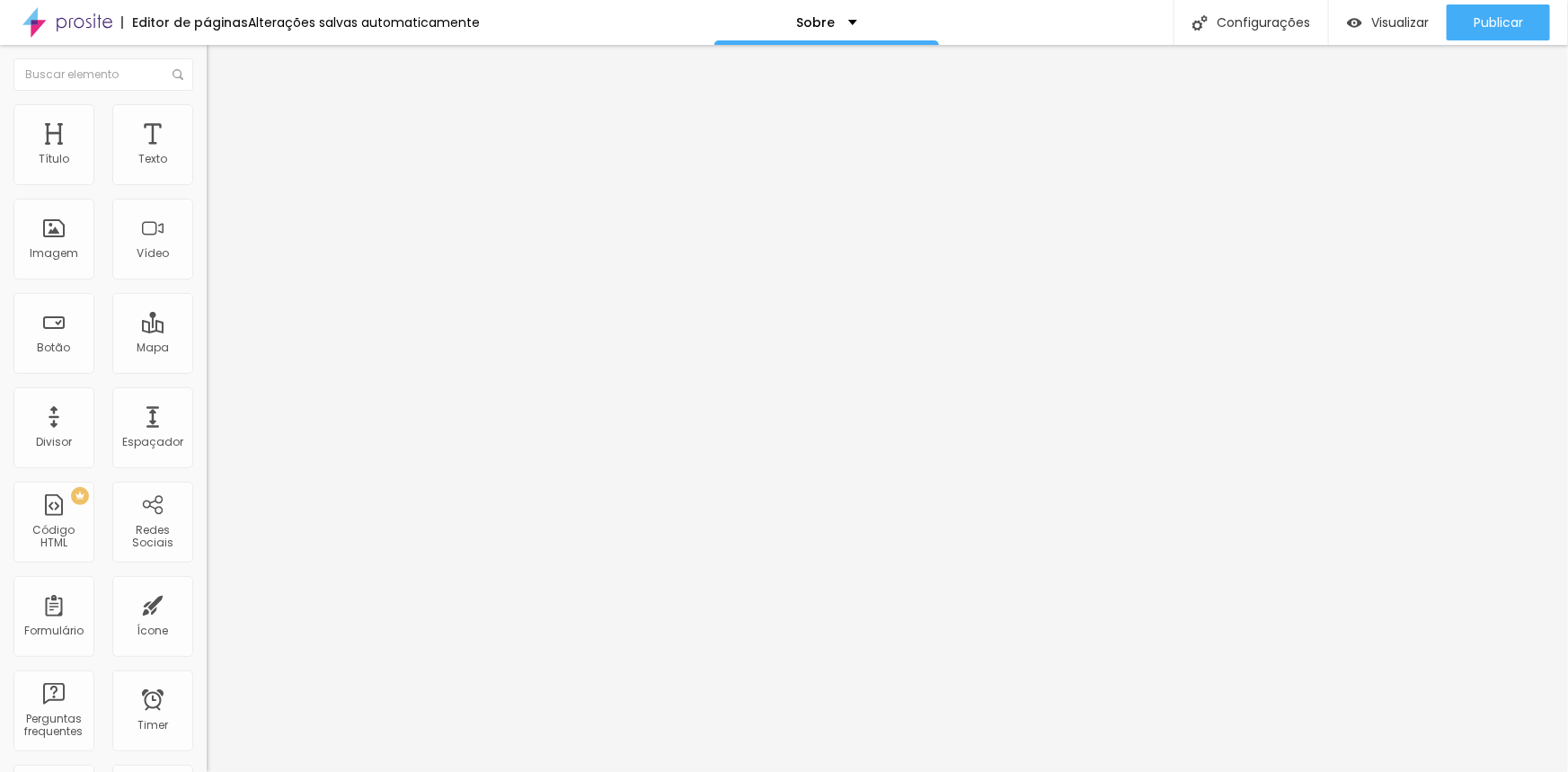
type input "83"
type input "95"
type input "101"
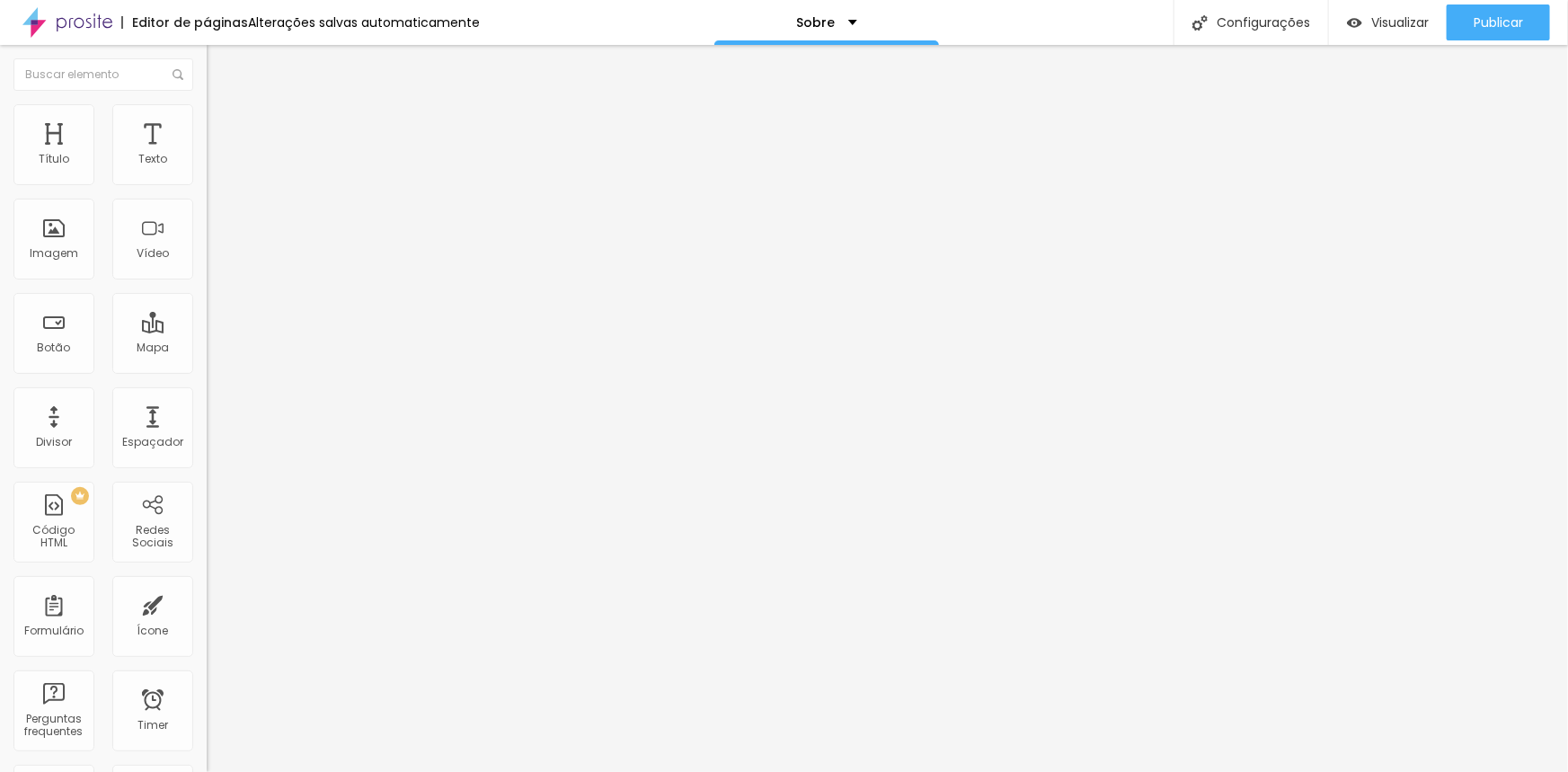
type input "101"
type input "102"
type input "104"
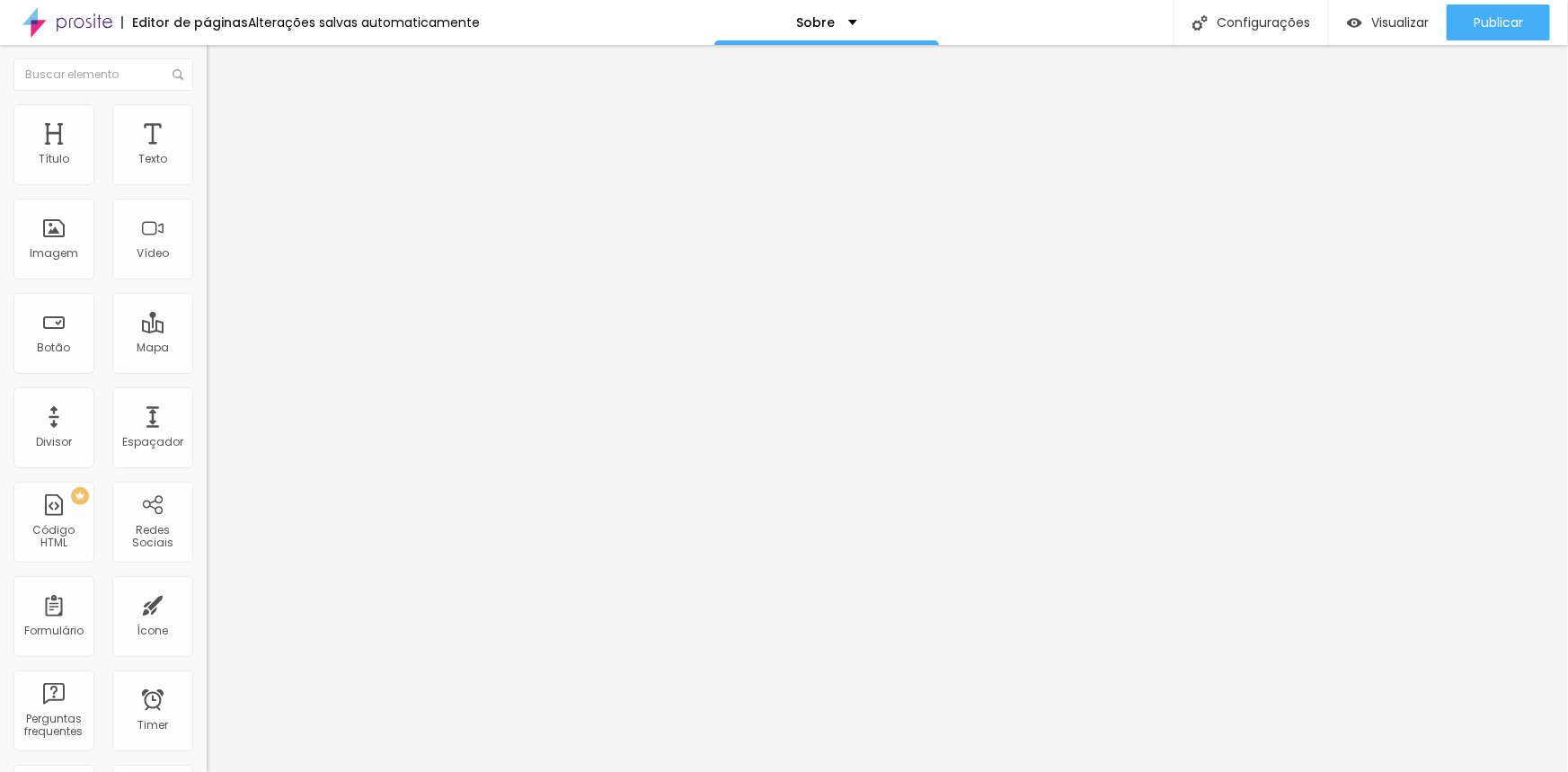
type input "105"
type input "108"
type input "114"
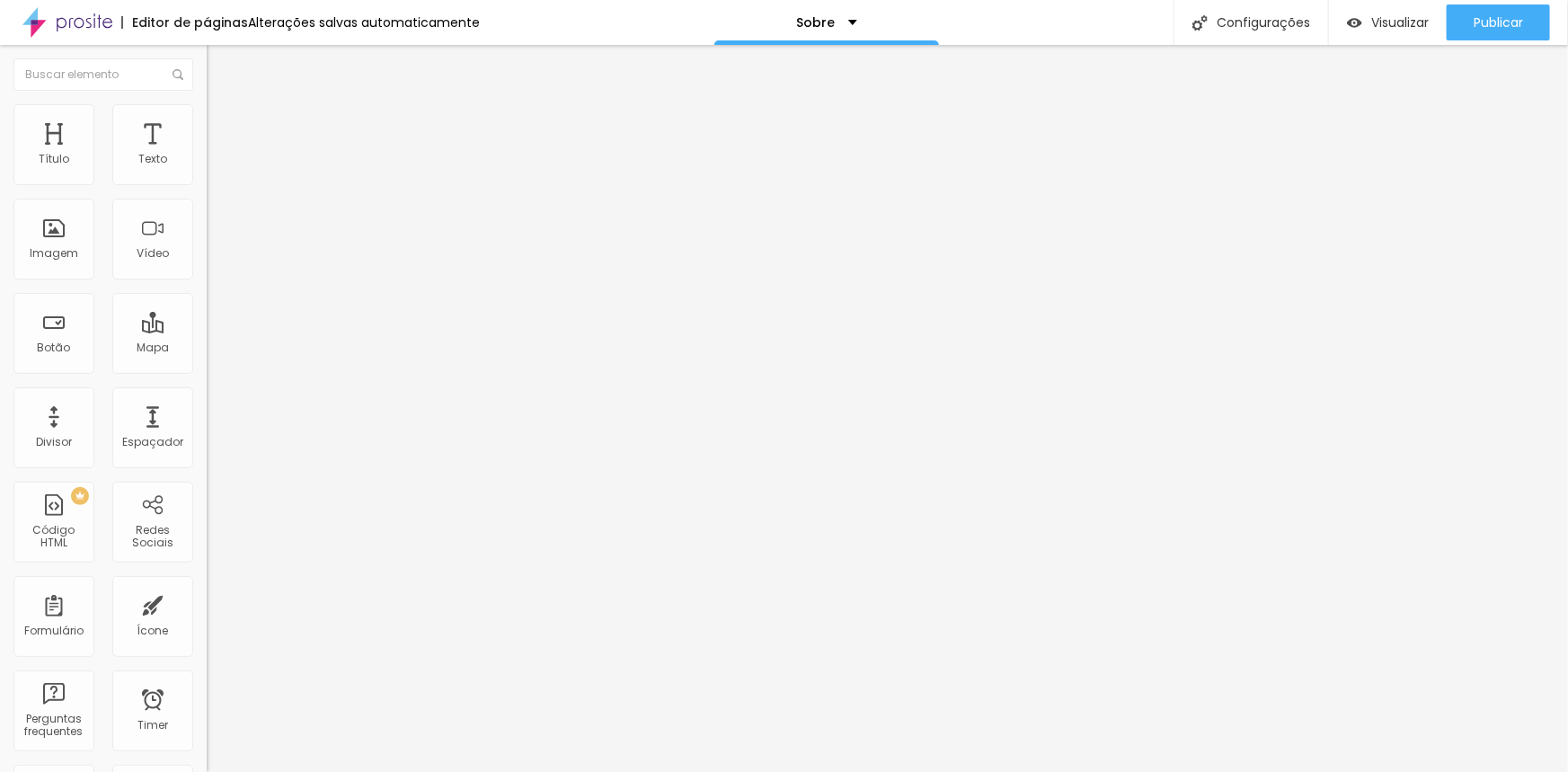
type input "114"
type input "123"
type input "132"
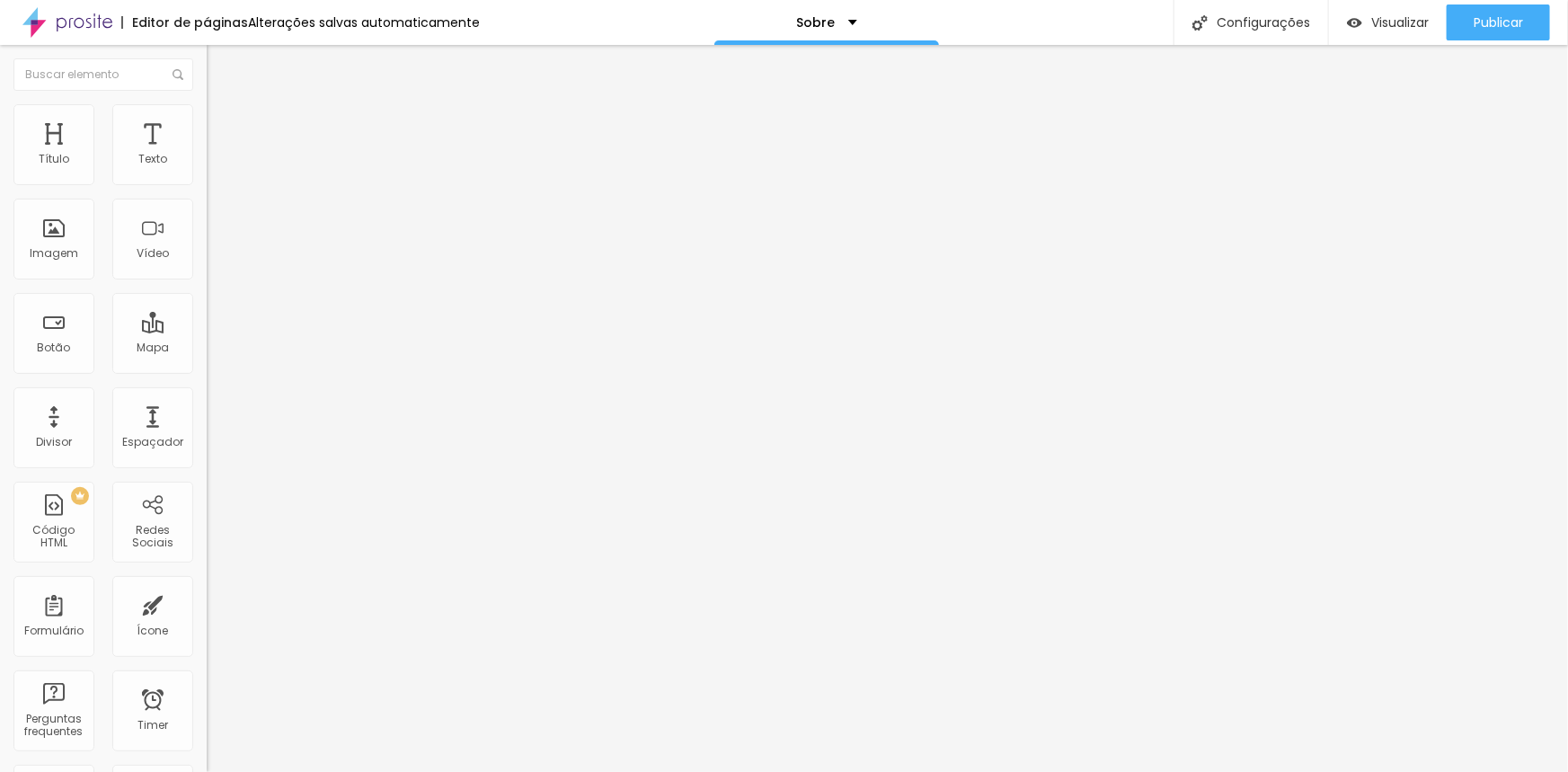
type input "143"
type input "152"
type input "153"
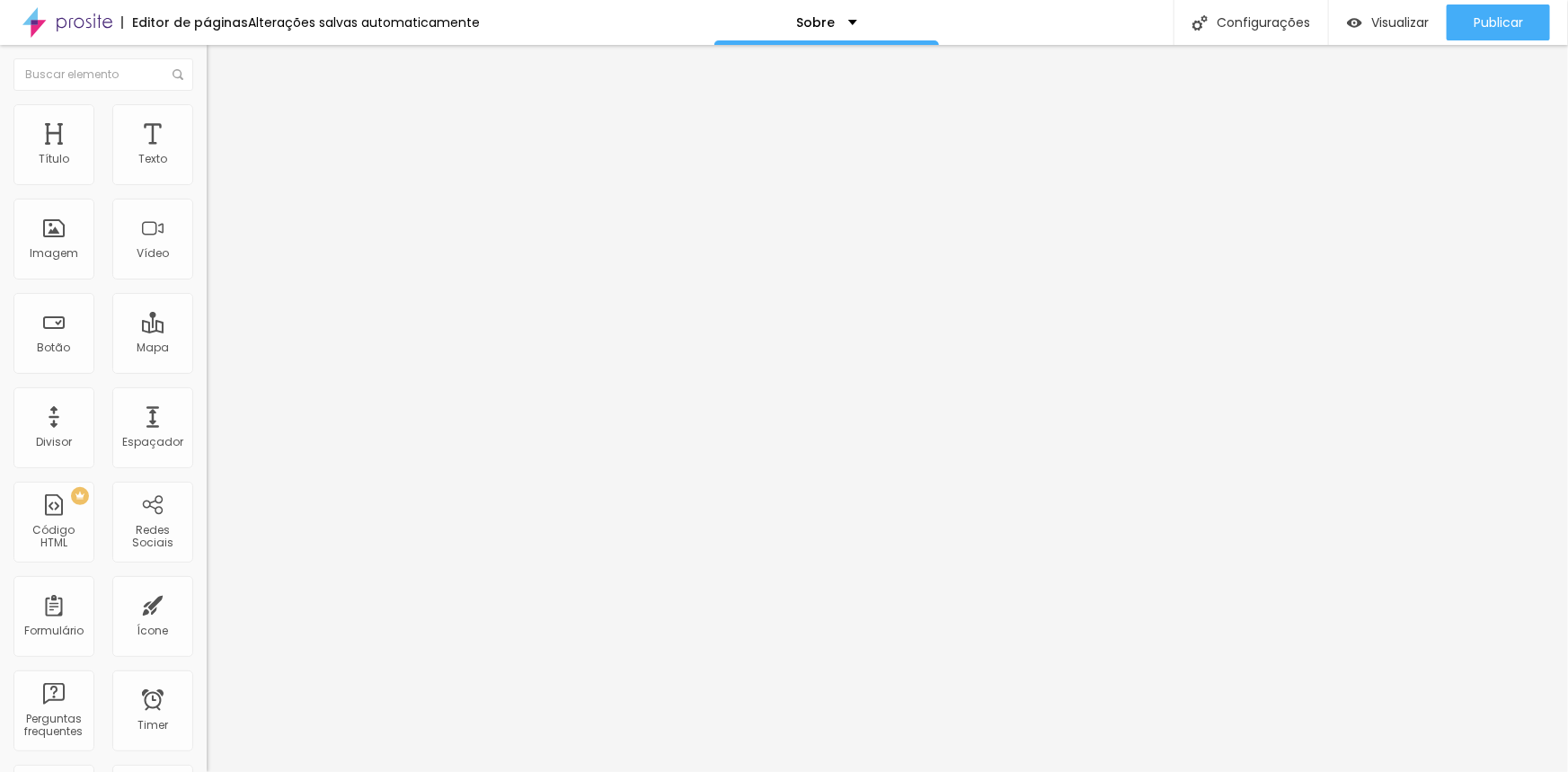
type input "153"
type input "156"
type input "162"
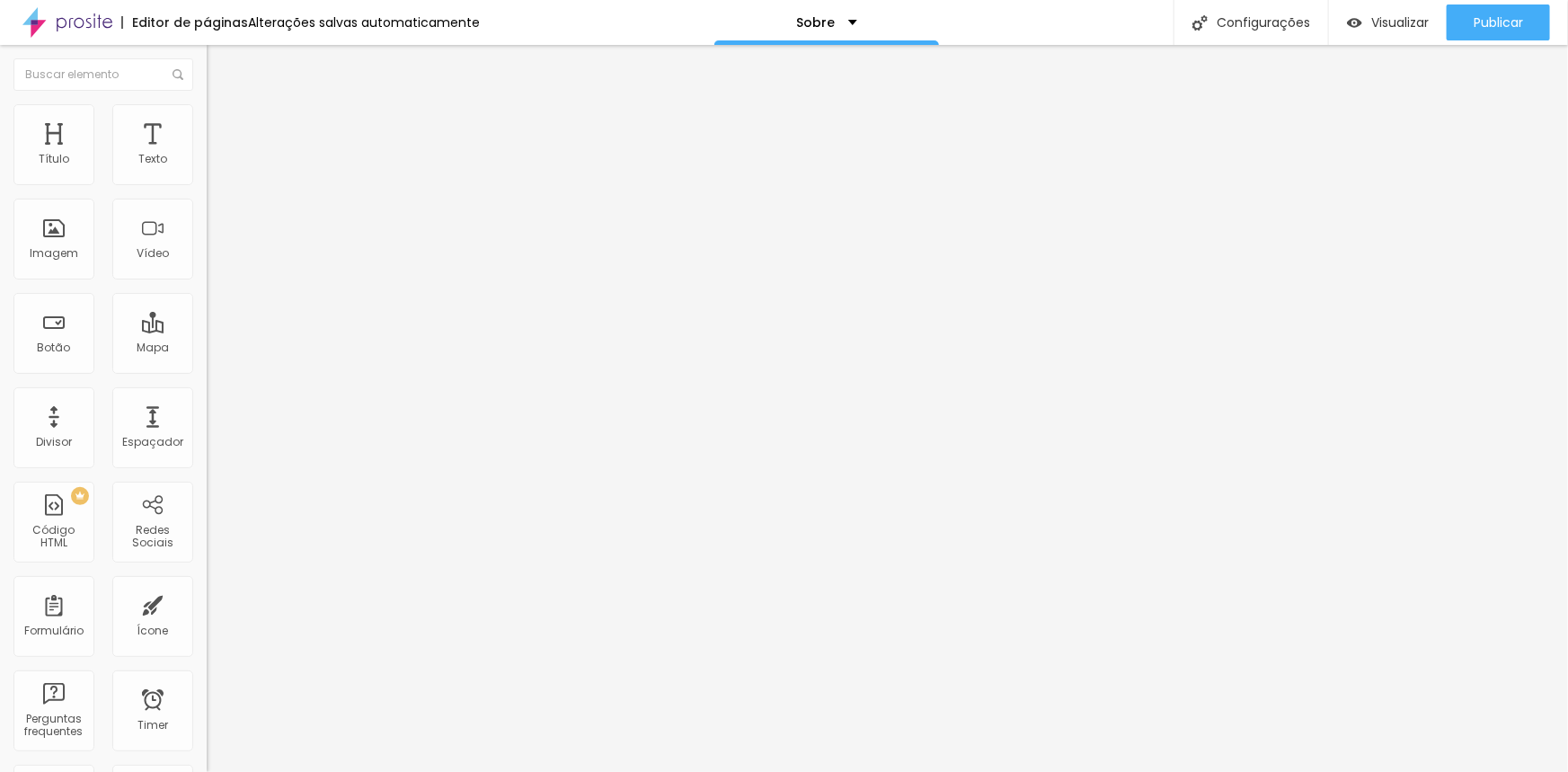
type input "174"
type input "179"
type input "180"
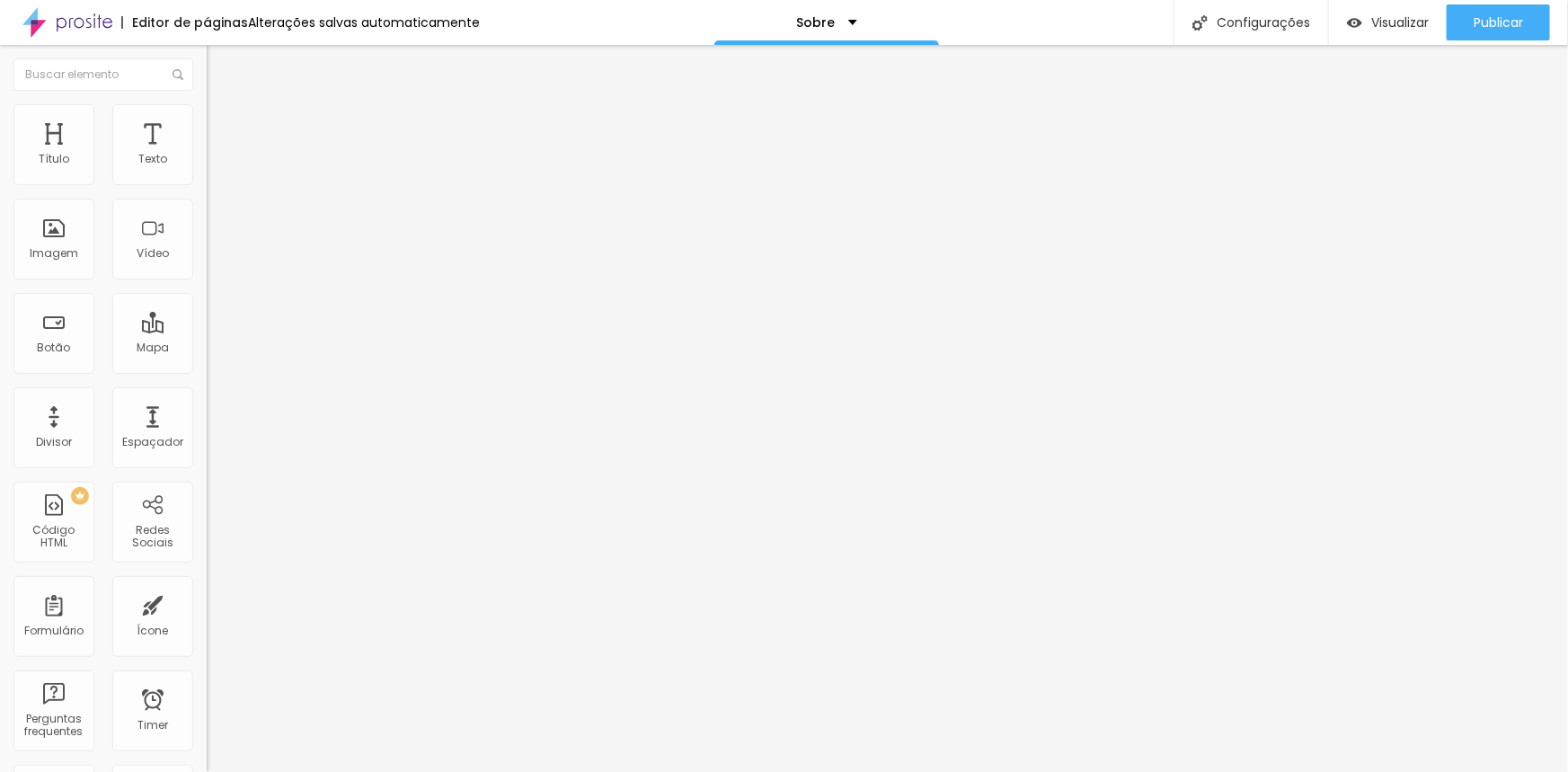
type input "180"
type input "182"
type input "183"
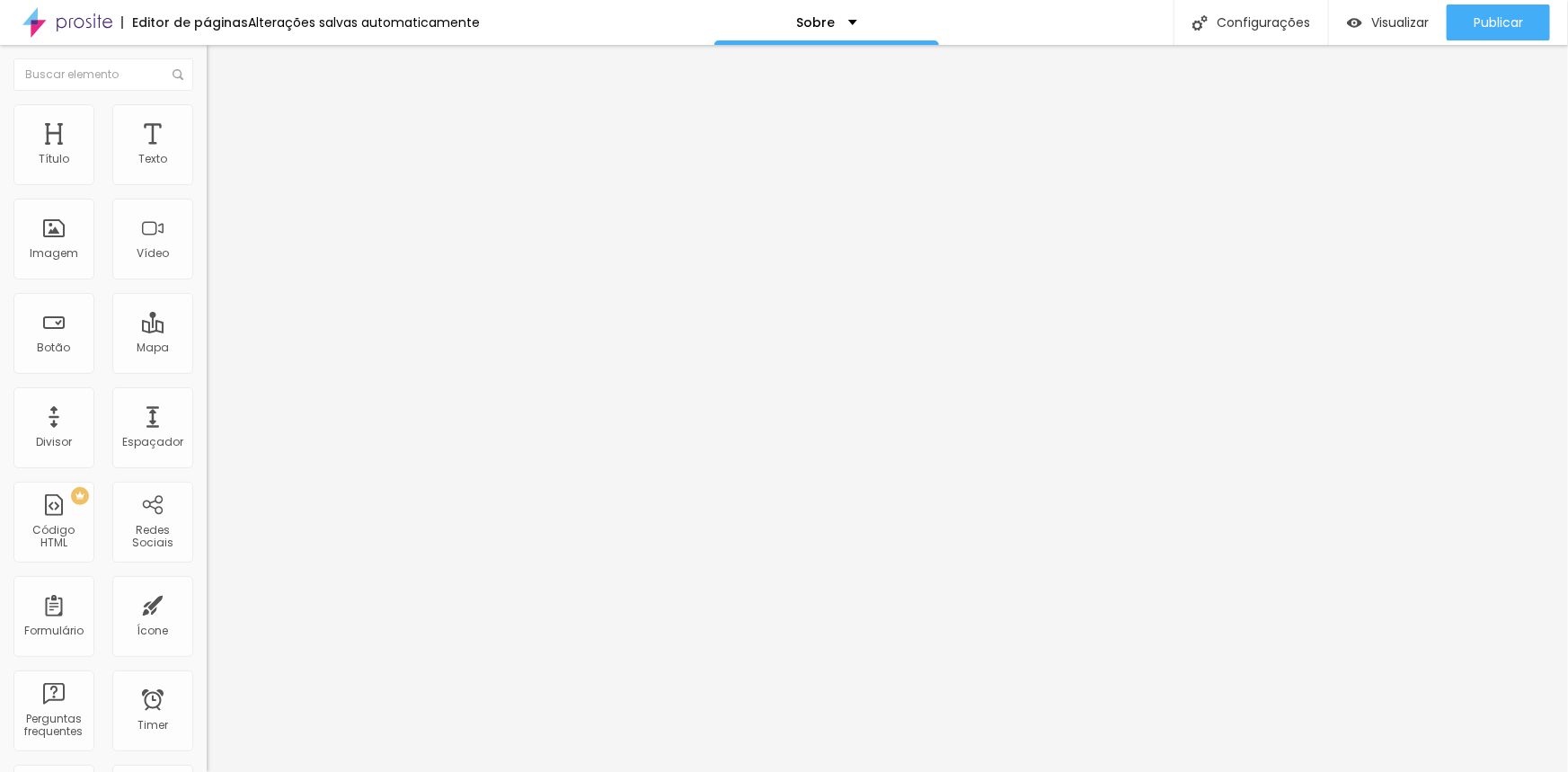
type input "186"
type input "196"
type input "200"
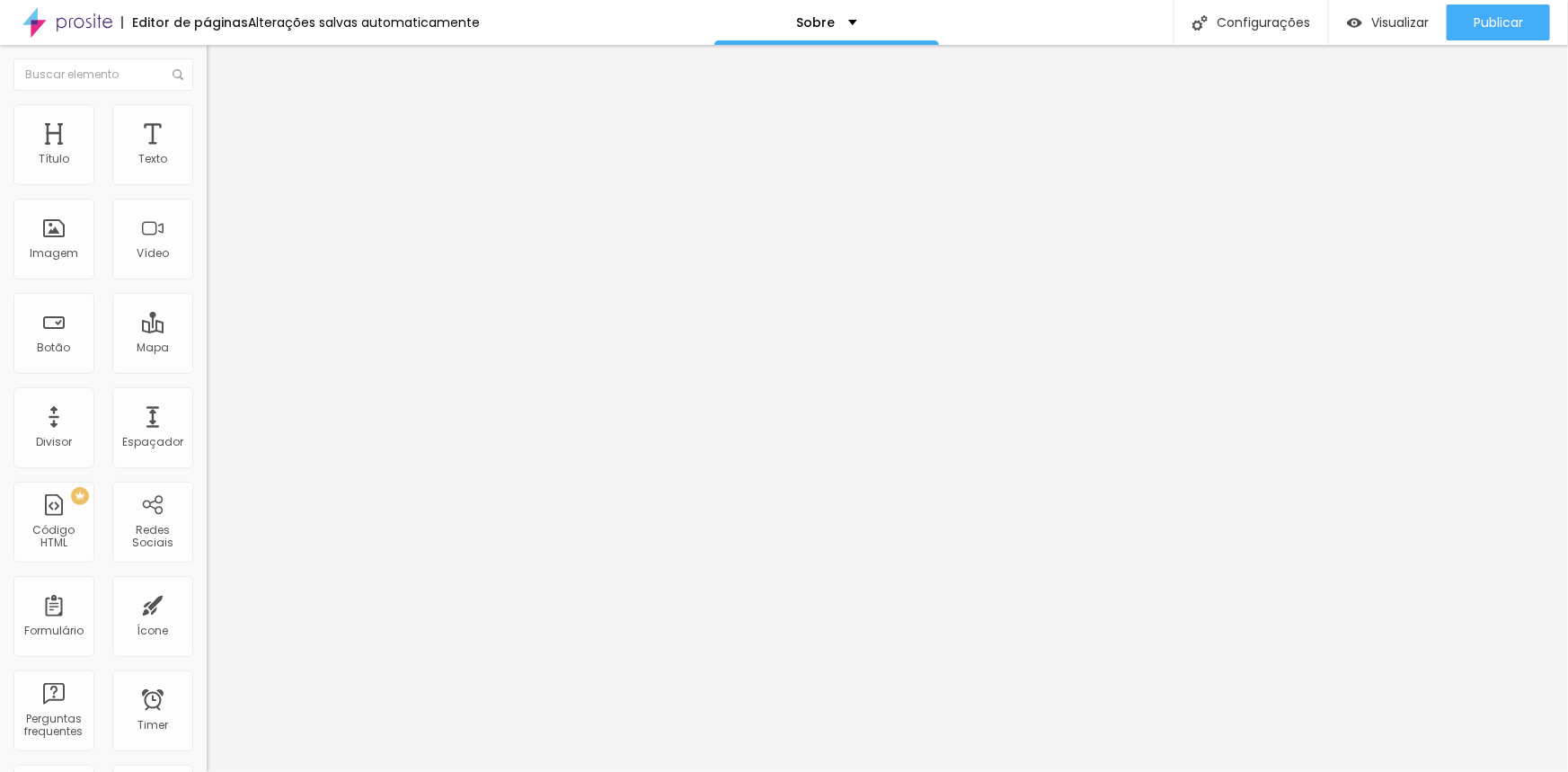
type input "200"
drag, startPoint x: 42, startPoint y: 224, endPoint x: 154, endPoint y: 223, distance: 112.0
type input "200"
click at [207, 394] on input "range" at bounding box center [265, 402] width 116 height 15
click at [1511, 18] on span "Publicar" at bounding box center [1499, 23] width 50 height 15
